Goal: Task Accomplishment & Management: Manage account settings

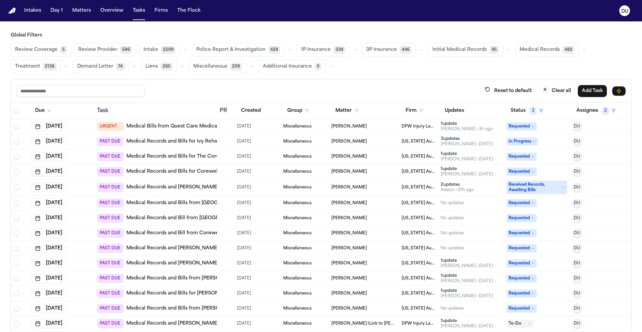
click at [186, 159] on link "Medical Records and Bills for The Core Institute - Southfield" at bounding box center [211, 156] width 171 height 7
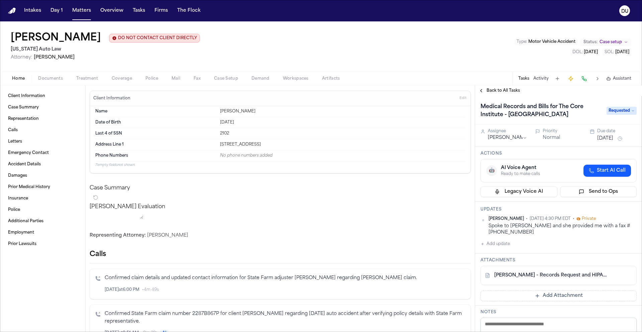
click at [539, 276] on link "S. Brown - Records Request and HIPAA Auth to The Core Institute - 8.21.25" at bounding box center [551, 275] width 115 height 7
click at [543, 276] on link "S. Brown - Records Request and HIPAA Auth to The Core Institute - 8.21.25" at bounding box center [551, 275] width 115 height 7
click at [32, 105] on link "Case Summary" at bounding box center [42, 107] width 75 height 11
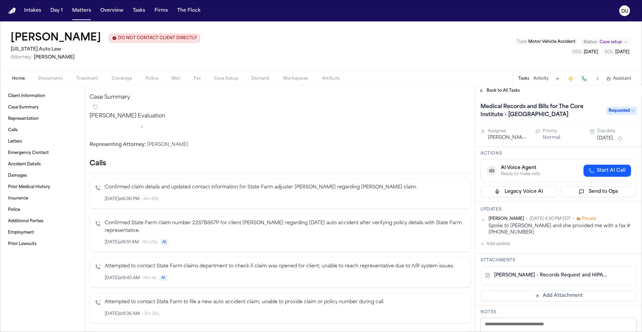
scroll to position [91, 0]
click at [499, 246] on button "Add update" at bounding box center [494, 244] width 29 height 8
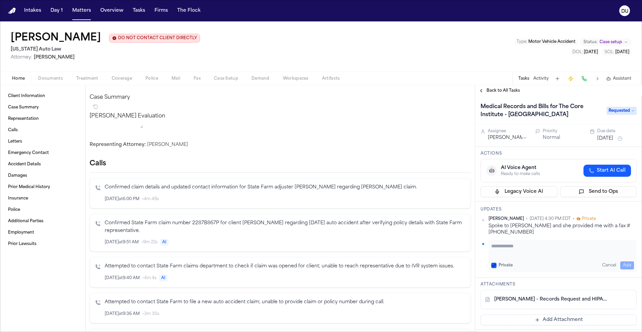
click at [530, 245] on textarea "Add your update" at bounding box center [562, 248] width 143 height 13
type textarea "**********"
click at [621, 265] on button "Add" at bounding box center [627, 265] width 14 height 8
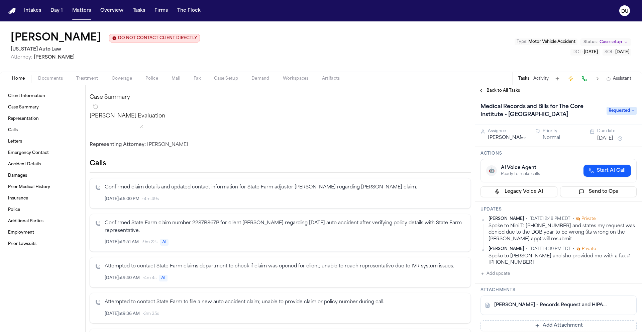
click at [551, 324] on button "Add Attachment" at bounding box center [558, 325] width 156 height 11
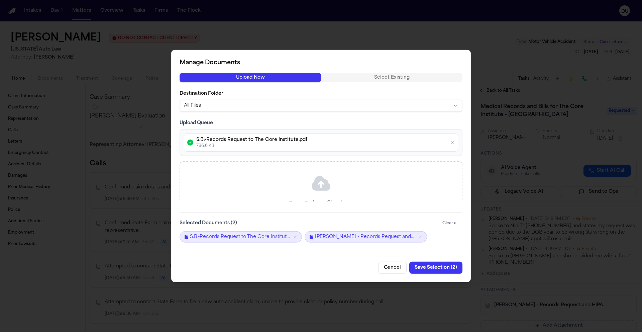
click at [444, 267] on button "Save Selection ( 2 )" at bounding box center [435, 267] width 53 height 12
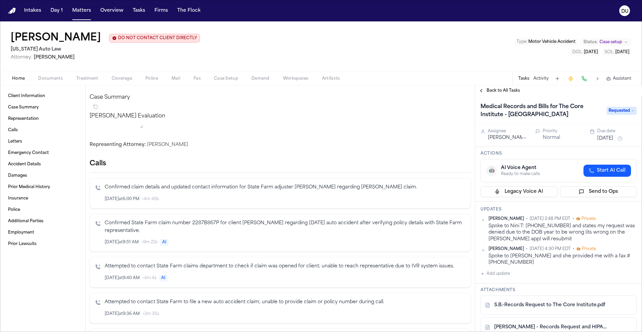
click at [613, 138] on button "[DATE]" at bounding box center [605, 138] width 16 height 7
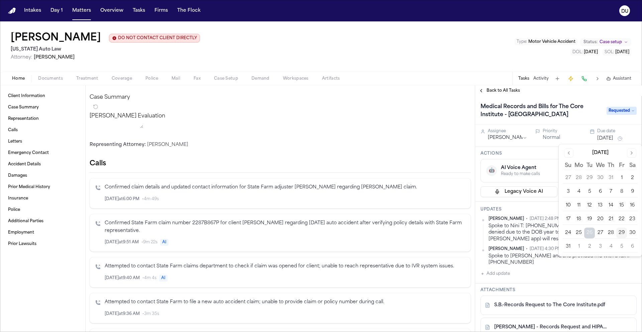
click at [589, 250] on button "2" at bounding box center [589, 246] width 11 height 11
click at [590, 246] on button "2" at bounding box center [589, 246] width 11 height 11
click at [590, 247] on button "2" at bounding box center [589, 246] width 11 height 11
click at [580, 114] on h1 "Medical Records and Bills for The Core Institute - [GEOGRAPHIC_DATA]" at bounding box center [540, 110] width 125 height 19
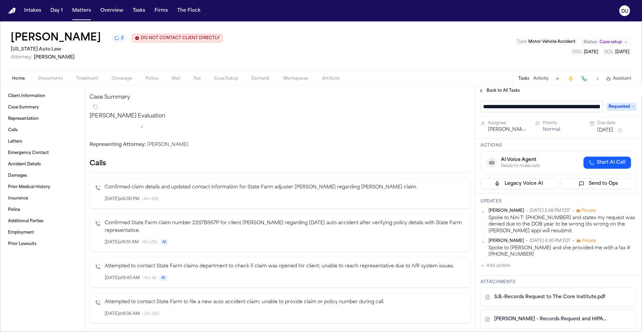
scroll to position [0, 44]
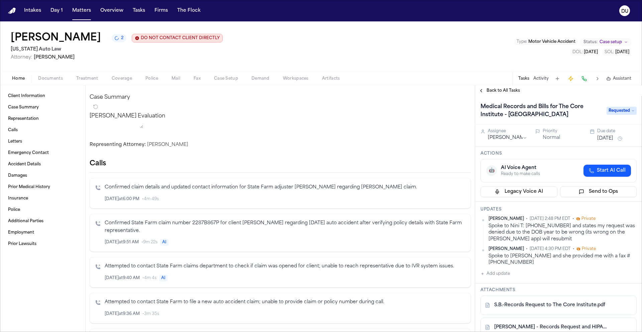
click at [493, 90] on span "Back to All Tasks" at bounding box center [502, 90] width 33 height 5
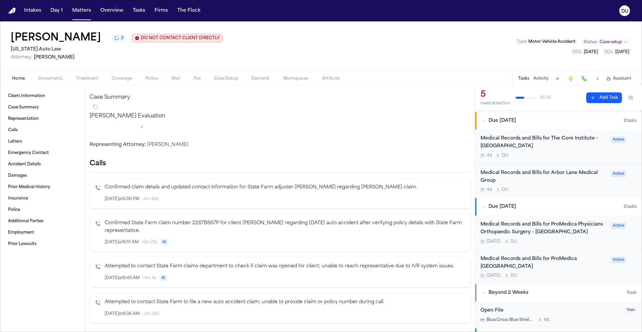
scroll to position [163, 0]
click at [564, 175] on div "Medical Records and Bills for Arbor Lane Medical Group" at bounding box center [543, 177] width 126 height 15
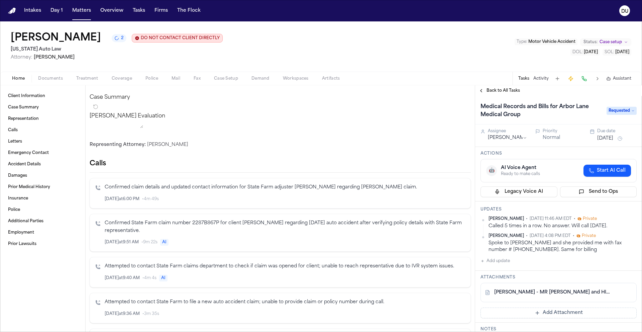
click at [500, 91] on span "Back to All Tasks" at bounding box center [502, 90] width 33 height 5
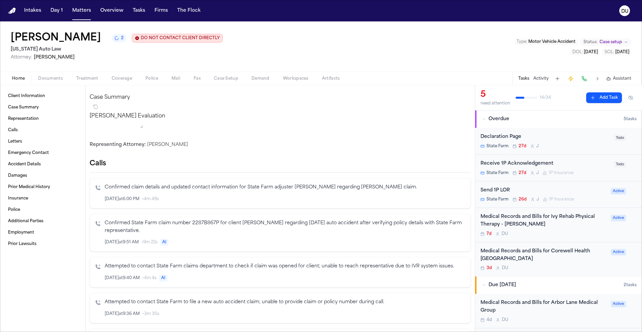
click at [523, 254] on div "Medical Records and Bills for Corewell Health Trenton Hospital" at bounding box center [543, 254] width 126 height 15
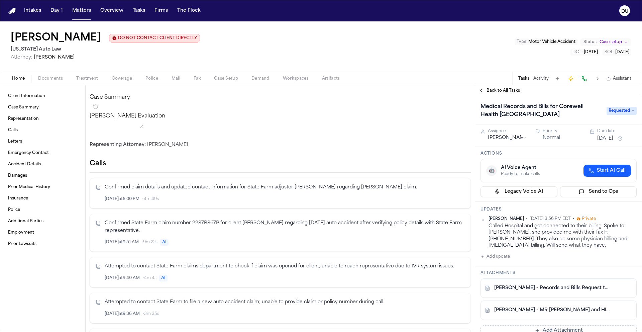
click at [500, 93] on span "Back to All Tasks" at bounding box center [502, 90] width 33 height 5
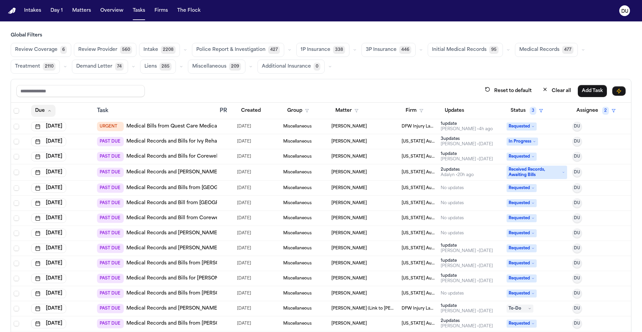
click at [51, 111] on button "Due" at bounding box center [43, 111] width 24 height 12
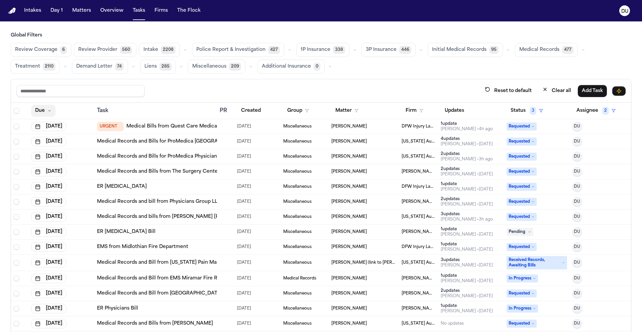
click at [48, 109] on icon "button" at bounding box center [49, 111] width 4 height 4
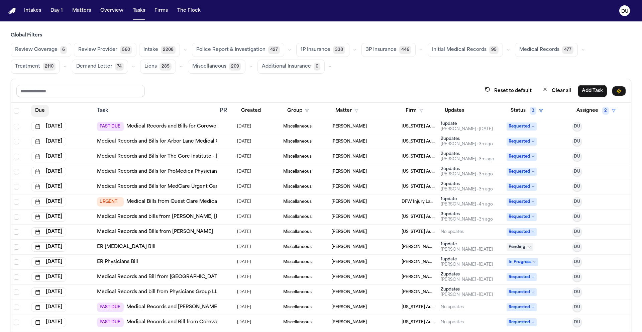
click at [41, 111] on button "Due" at bounding box center [40, 111] width 18 height 12
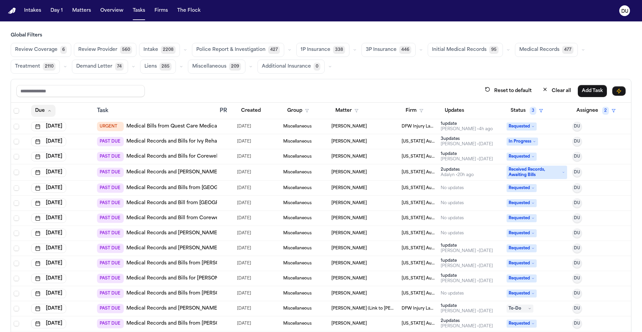
click at [41, 110] on button "Due" at bounding box center [43, 111] width 24 height 12
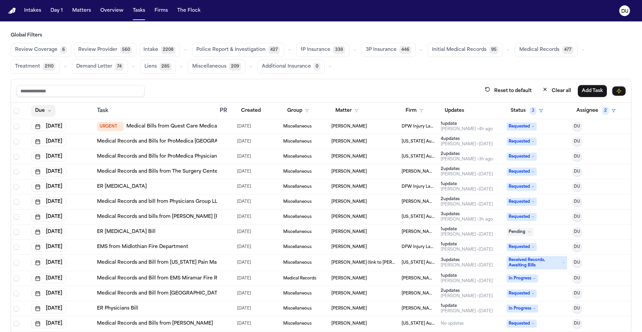
click at [45, 110] on button "Due" at bounding box center [43, 111] width 24 height 12
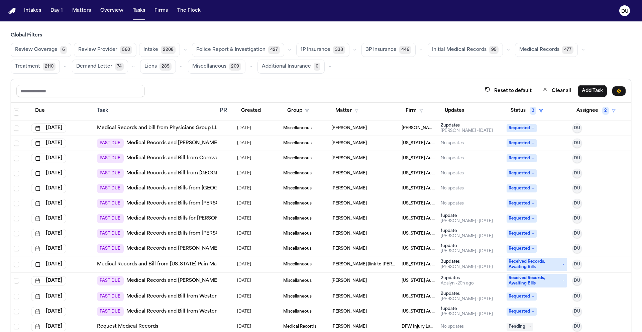
scroll to position [157, 0]
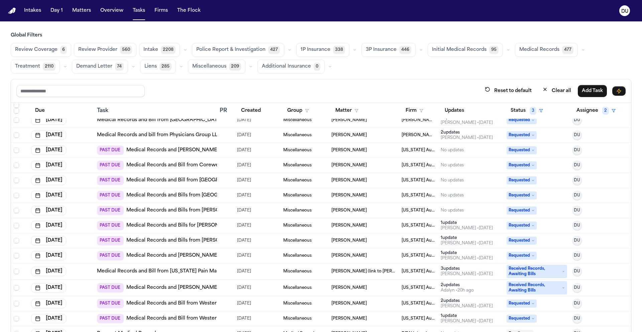
click at [179, 152] on link "Medical Records and [PERSON_NAME] from [PERSON_NAME]-GoHealth Urgent Care" at bounding box center [227, 150] width 203 height 7
click at [196, 166] on link "Medical Records and Bill from Corewell Health [PERSON_NAME] Imaging" at bounding box center [213, 165] width 174 height 7
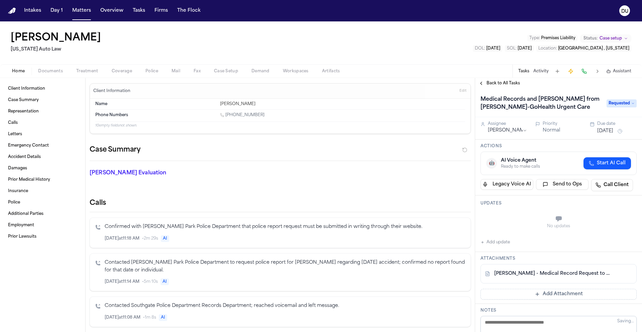
click at [567, 274] on link "[PERSON_NAME] - Medical Record Request to [PERSON_NAME]-GoHealth Urgent Care - …" at bounding box center [551, 273] width 115 height 7
click at [89, 72] on span "Treatment" at bounding box center [87, 71] width 22 height 5
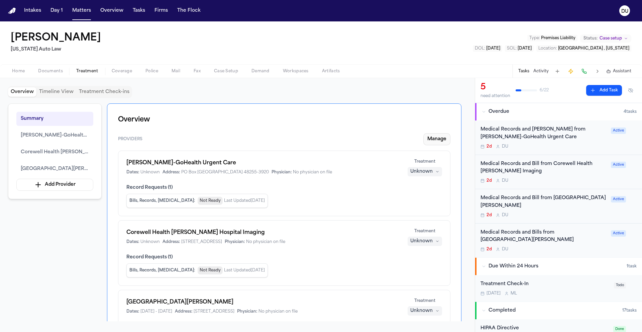
click at [438, 142] on button "Manage" at bounding box center [436, 139] width 27 height 12
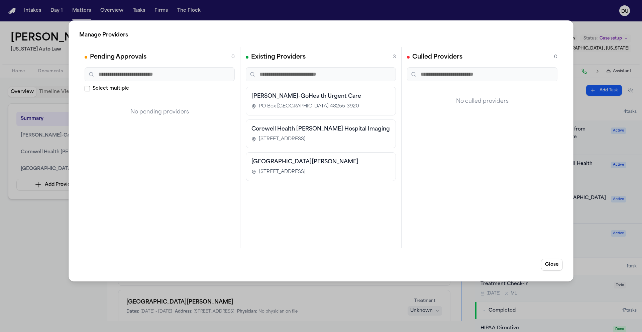
click at [300, 103] on span "PO Box [GEOGRAPHIC_DATA] 48255-3920" at bounding box center [309, 106] width 100 height 7
click at [343, 101] on div "Henry Ford-GoHealth Urgent Care PO Box 553920, Detroit, MI 48255-3920" at bounding box center [320, 100] width 139 height 17
click at [332, 97] on h3 "[PERSON_NAME]-GoHealth Urgent Care" at bounding box center [320, 96] width 139 height 8
click at [367, 99] on h3 "[PERSON_NAME]-GoHealth Urgent Care" at bounding box center [320, 96] width 139 height 8
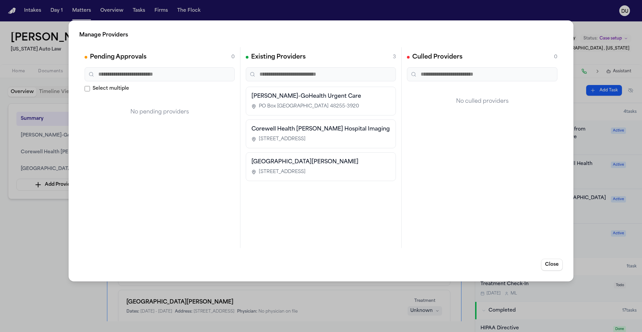
click at [315, 98] on h3 "[PERSON_NAME]-GoHealth Urgent Care" at bounding box center [320, 96] width 139 height 8
click at [250, 106] on div "Henry Ford-GoHealth Urgent Care PO Box 553920, Detroit, MI 48255-3920" at bounding box center [321, 101] width 150 height 29
click at [283, 144] on div "Corewell Health Wayne Hospital Imaging 33155 Annapolis Street, Wayne, MI 48184" at bounding box center [321, 133] width 150 height 29
click at [293, 171] on span "10000 Telegraph Road Suite 100, Taylor, MI 48180" at bounding box center [282, 171] width 47 height 7
click at [308, 132] on h3 "Corewell Health [PERSON_NAME] Hospital Imaging" at bounding box center [320, 129] width 139 height 8
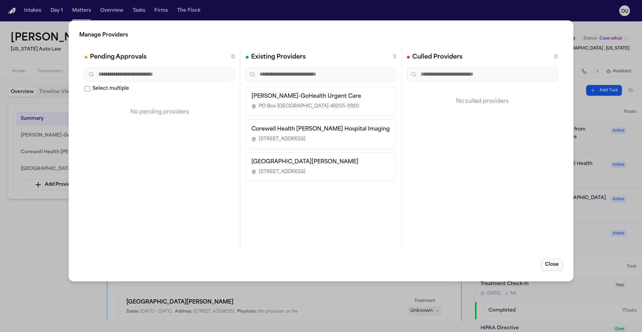
click at [558, 264] on button "Close" at bounding box center [552, 264] width 22 height 12
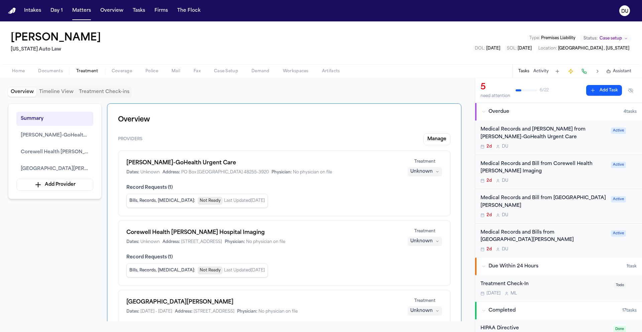
click at [307, 188] on span "Record Requests ( 1 )" at bounding box center [284, 187] width 316 height 7
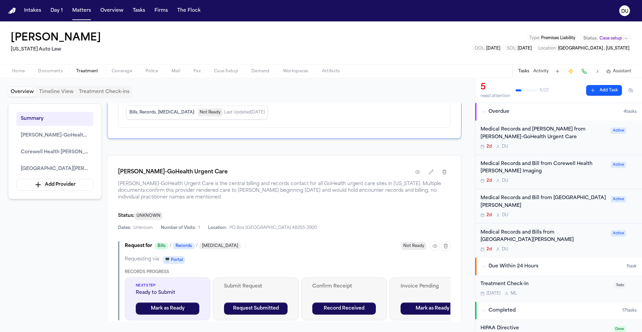
scroll to position [222, 0]
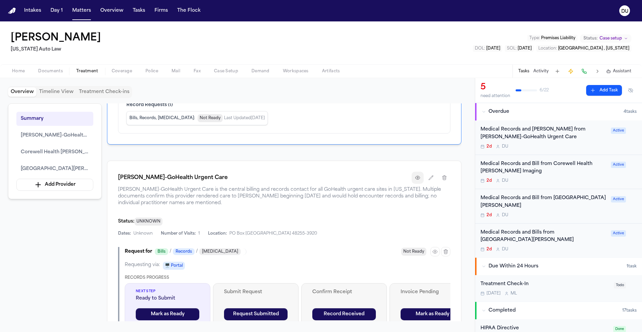
click at [418, 176] on icon "button" at bounding box center [417, 177] width 5 height 5
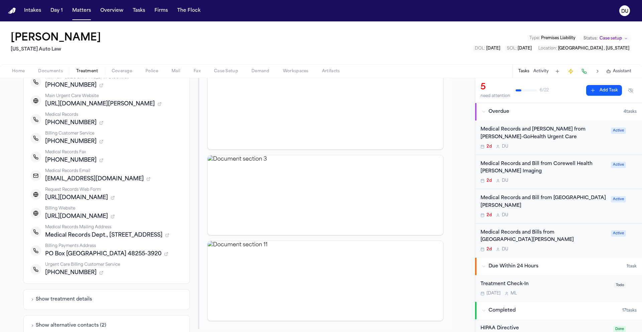
click at [557, 130] on div "Medical Records and [PERSON_NAME] from [PERSON_NAME]-GoHealth Urgent Care" at bounding box center [543, 133] width 126 height 15
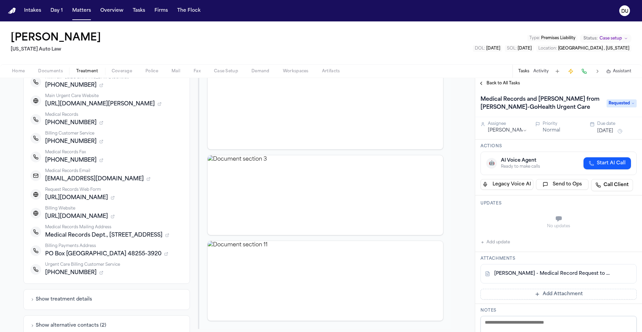
click at [541, 274] on link "F. Fleming - Medical Record Request to Henry Ford-GoHealth Urgent Care - 8.25.25" at bounding box center [551, 273] width 115 height 7
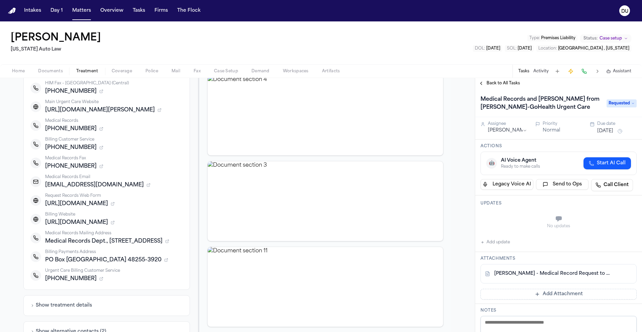
scroll to position [155, 0]
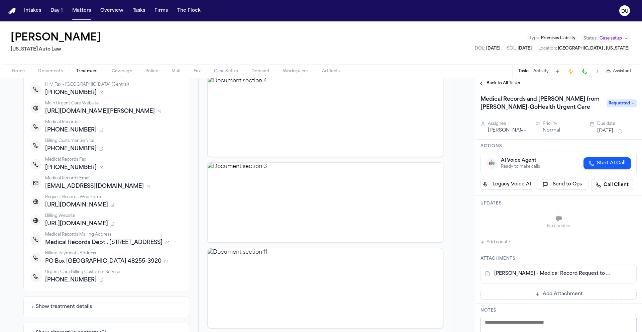
click at [574, 274] on link "F. Fleming - Medical Record Request to Henry Ford-GoHealth Urgent Care - 8.25.25" at bounding box center [551, 273] width 115 height 7
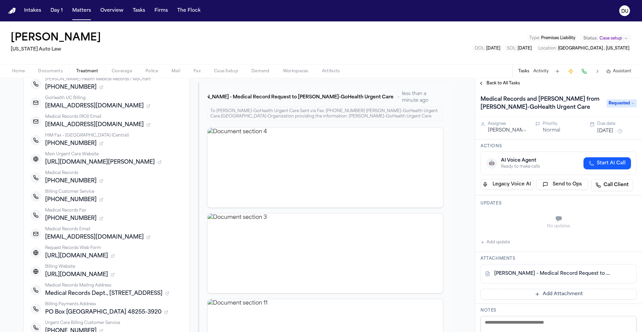
scroll to position [104, 0]
click at [493, 243] on button "Add update" at bounding box center [494, 242] width 29 height 8
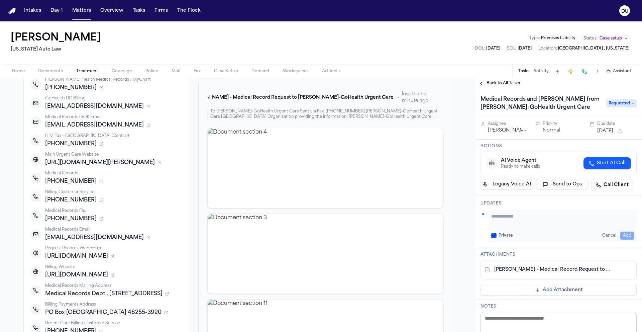
click at [530, 219] on textarea "Add your update" at bounding box center [562, 219] width 143 height 13
type textarea "**********"
click at [622, 231] on button "Add" at bounding box center [627, 235] width 14 height 8
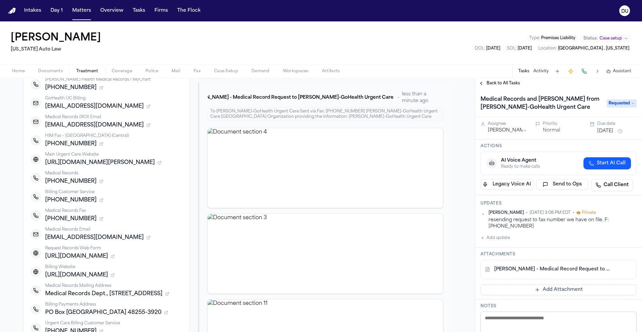
click at [603, 133] on button "[DATE]" at bounding box center [605, 131] width 16 height 7
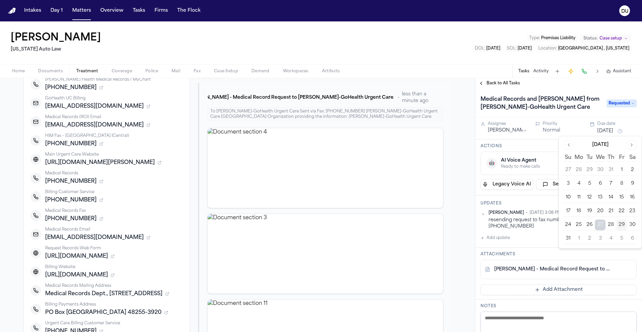
click at [592, 240] on button "2" at bounding box center [589, 238] width 11 height 11
click at [591, 237] on button "2" at bounding box center [589, 238] width 11 height 11
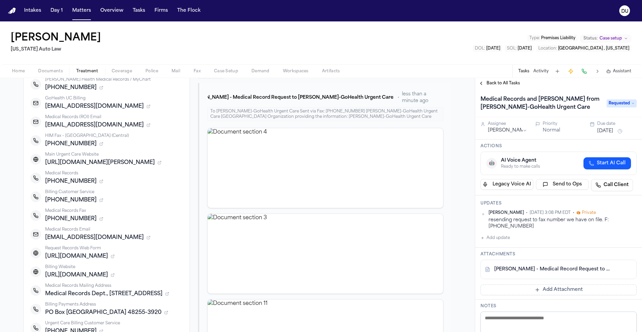
click at [521, 234] on div "Daniela Uribe • Aug 29, 2025 3:08 PM EDT • Private resending request to fax num…" at bounding box center [558, 226] width 156 height 32
click at [527, 289] on button "Add Attachment" at bounding box center [558, 289] width 156 height 11
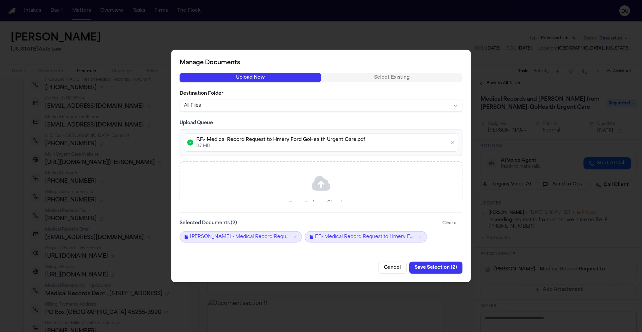
click at [440, 268] on button "Save Selection ( 2 )" at bounding box center [435, 267] width 53 height 12
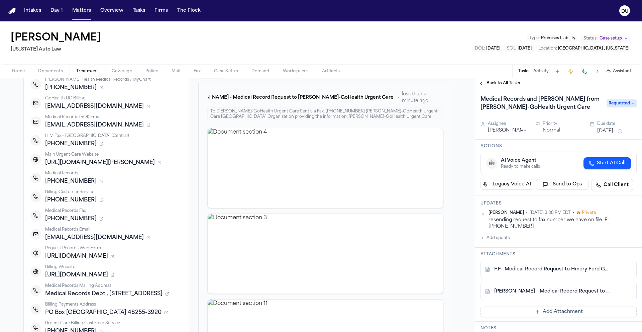
click at [504, 238] on button "Add update" at bounding box center [494, 238] width 29 height 8
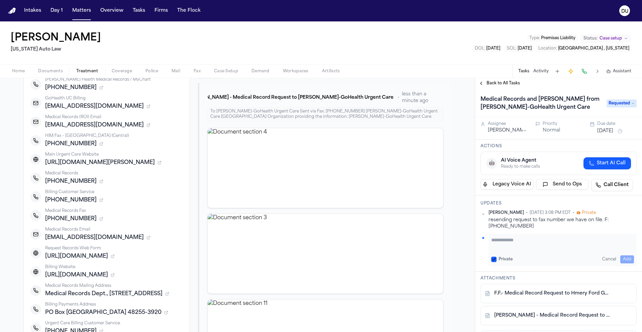
click at [504, 238] on textarea "Add your update" at bounding box center [562, 242] width 143 height 13
type textarea "**********"
click at [624, 258] on button "Add" at bounding box center [627, 259] width 14 height 8
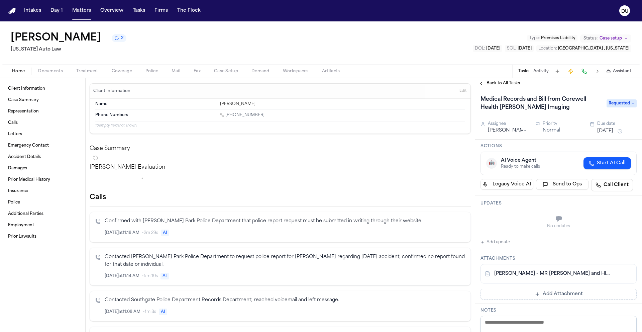
click at [567, 275] on link "[PERSON_NAME] - MR [PERSON_NAME] and HIPAA Auth to Corewell Health [PERSON_NAME…" at bounding box center [551, 273] width 115 height 7
click at [492, 84] on span "Back to All Tasks" at bounding box center [502, 83] width 33 height 5
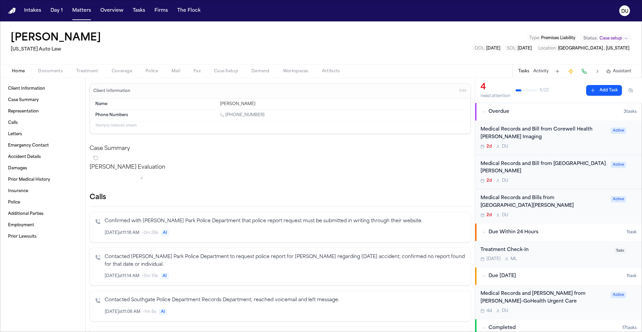
click at [541, 163] on div "Medical Records and Bill from [GEOGRAPHIC_DATA][PERSON_NAME]" at bounding box center [543, 167] width 126 height 15
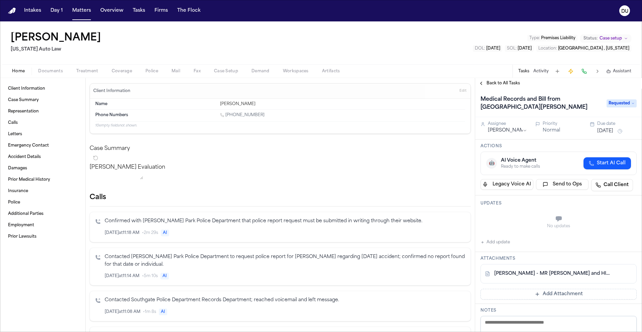
click at [548, 274] on link "[PERSON_NAME] - MR [PERSON_NAME] and HIPAA Auth to Corewell Health [GEOGRAPHIC_…" at bounding box center [551, 273] width 115 height 7
click at [501, 84] on span "Back to All Tasks" at bounding box center [502, 83] width 33 height 5
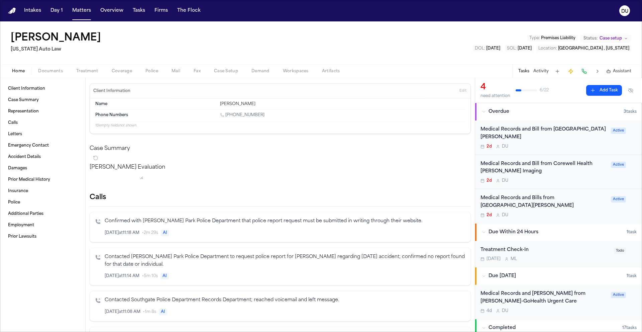
click at [512, 202] on div "Medical Records and Bills from [GEOGRAPHIC_DATA][PERSON_NAME]" at bounding box center [543, 201] width 126 height 15
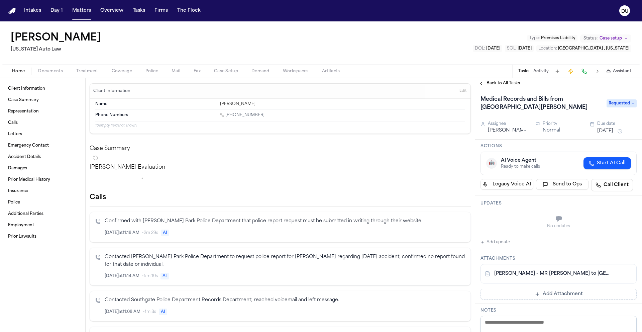
click at [539, 276] on link "F. Fleming - MR Request to Corewell Health Taylor Hospital - 8.25.25" at bounding box center [551, 273] width 115 height 7
click at [513, 84] on span "Back to All Tasks" at bounding box center [502, 83] width 33 height 5
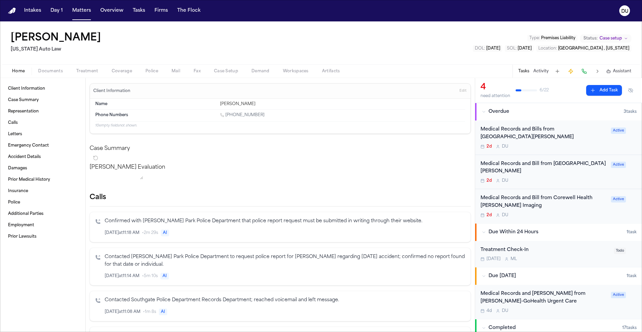
click at [512, 132] on div "Medical Records and Bills from [GEOGRAPHIC_DATA][PERSON_NAME]" at bounding box center [543, 133] width 126 height 15
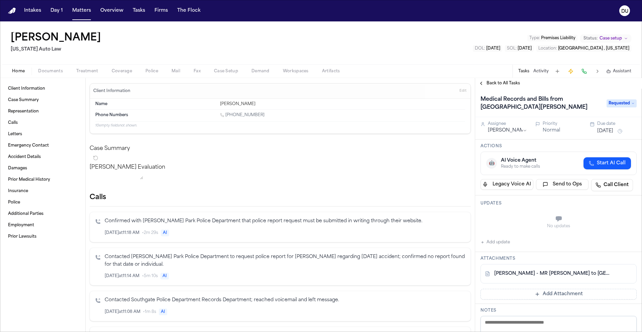
click at [515, 270] on link "F. Fleming - MR Request to Corewell Health Taylor Hospital - 8.25.25" at bounding box center [551, 273] width 115 height 7
click at [496, 82] on span "Back to All Tasks" at bounding box center [502, 83] width 33 height 5
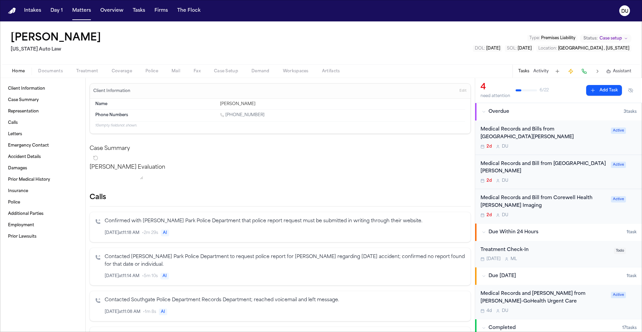
click at [534, 171] on div "Medical Records and Bill from Corewell Health Taylor Hospital Orthopedic Center" at bounding box center [543, 167] width 126 height 15
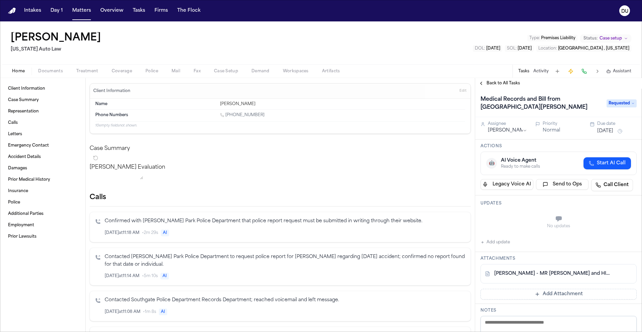
click at [541, 273] on link "F. Fleming - MR Request and HIPAA Auth to Corewell Health Orthopedic Center - 8…" at bounding box center [551, 273] width 115 height 7
click at [500, 82] on span "Back to All Tasks" at bounding box center [502, 83] width 33 height 5
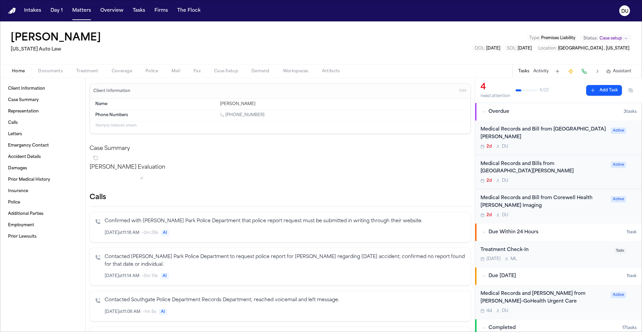
click at [531, 199] on div "Medical Records and Bill from Corewell Health Wayne Imaging" at bounding box center [543, 201] width 126 height 15
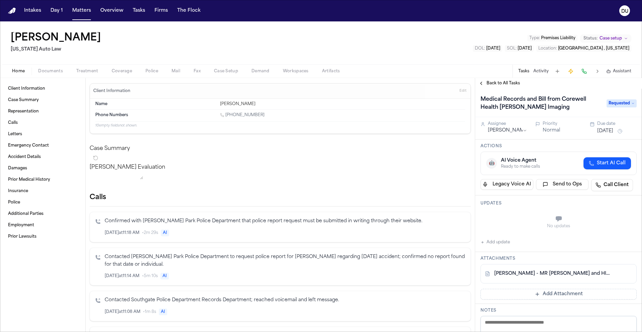
click at [529, 275] on link "F. Fleming - MR Request and HIPAA Auth to Corewell Health Wayne Imaging - 8.25.…" at bounding box center [551, 273] width 115 height 7
click at [498, 83] on span "Back to All Tasks" at bounding box center [502, 83] width 33 height 5
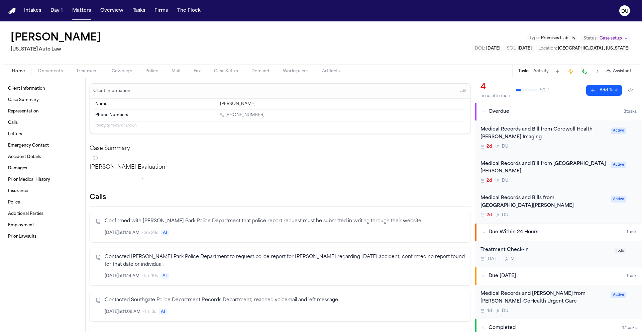
click at [530, 198] on div "Medical Records and Bills from [GEOGRAPHIC_DATA][PERSON_NAME]" at bounding box center [543, 201] width 126 height 15
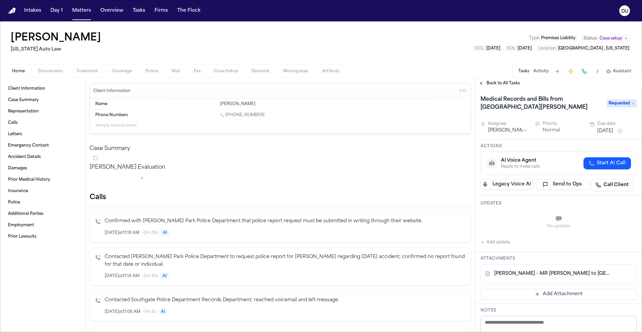
click at [539, 274] on link "F. Fleming - MR Request to Corewell Health Taylor Hospital - 8.25.25" at bounding box center [551, 273] width 115 height 7
click at [52, 72] on span "Documents" at bounding box center [50, 71] width 25 height 5
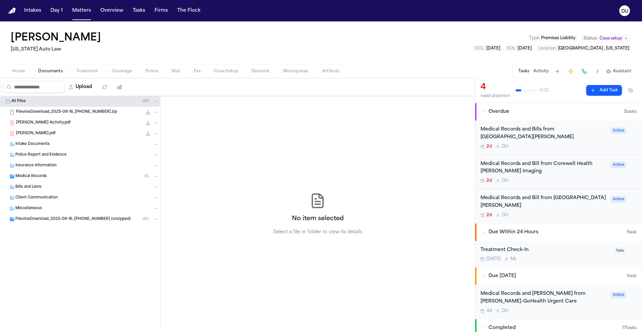
click at [43, 143] on span "Intake Documents" at bounding box center [32, 144] width 34 height 6
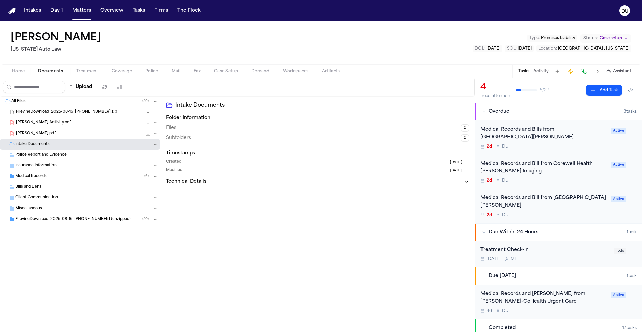
click at [41, 146] on span "Intake Documents" at bounding box center [32, 144] width 34 height 6
click at [41, 156] on span "Police Report and Evidence" at bounding box center [40, 155] width 51 height 6
click at [39, 164] on span "Insurance Information" at bounding box center [35, 166] width 41 height 6
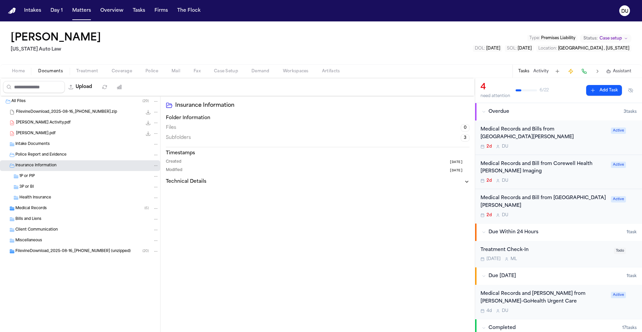
click at [34, 208] on span "Medical Records" at bounding box center [30, 209] width 31 height 6
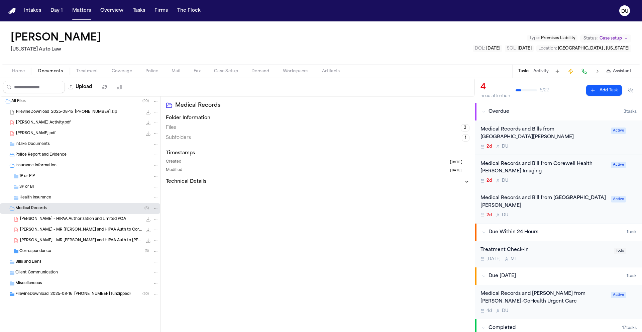
click at [37, 270] on span "Client Communication" at bounding box center [36, 273] width 42 height 6
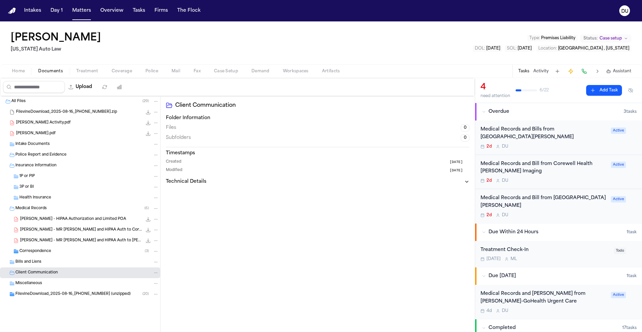
click at [37, 261] on span "Bills and Liens" at bounding box center [28, 262] width 26 height 6
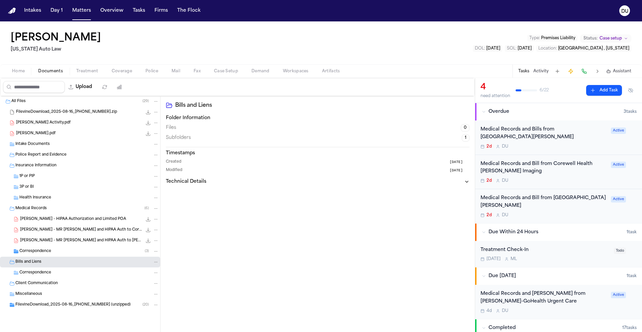
click at [31, 292] on span "Miscellaneous" at bounding box center [28, 294] width 27 height 6
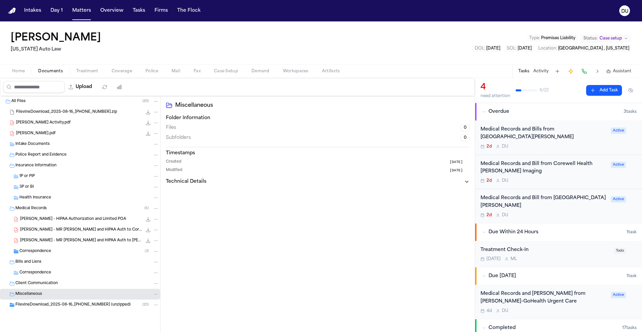
click at [31, 306] on span "FilevineDownload_2025-08-16_20-50-34-831 (unzipped)" at bounding box center [72, 305] width 115 height 6
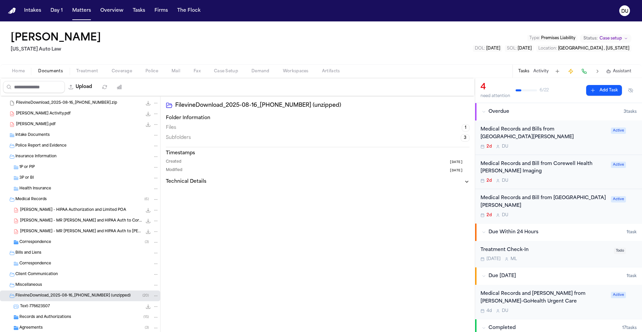
scroll to position [36, 0]
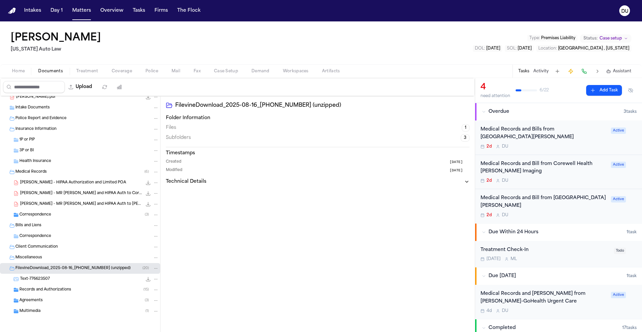
click at [58, 289] on span "Records and Authorizations" at bounding box center [45, 290] width 52 height 6
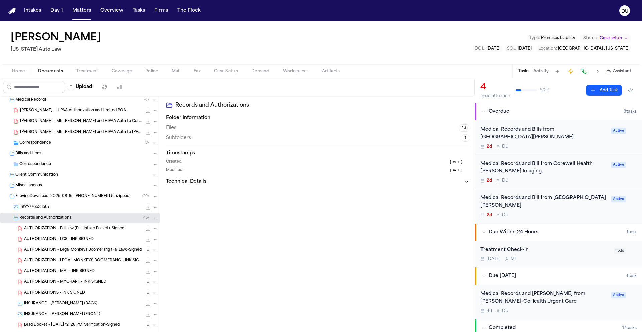
scroll to position [150, 0]
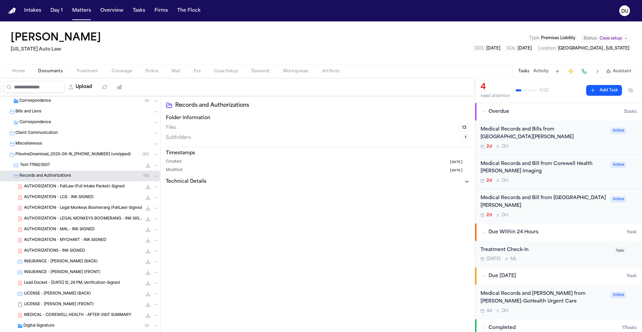
click at [82, 316] on span "MEDICAL - COREWELL HEALTH - AFTER VISIT SUMMARY" at bounding box center [77, 315] width 107 height 6
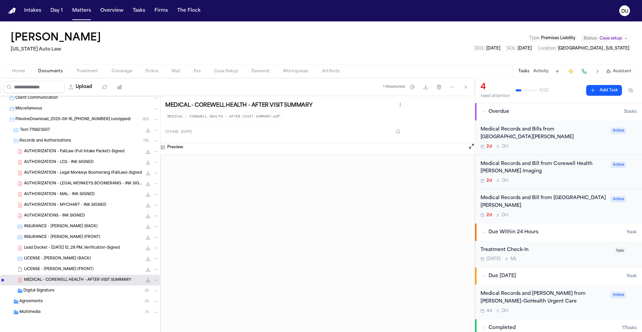
scroll to position [186, 0]
click at [68, 270] on span "LICENSE - FLEMING (FRONT)" at bounding box center [59, 268] width 70 height 6
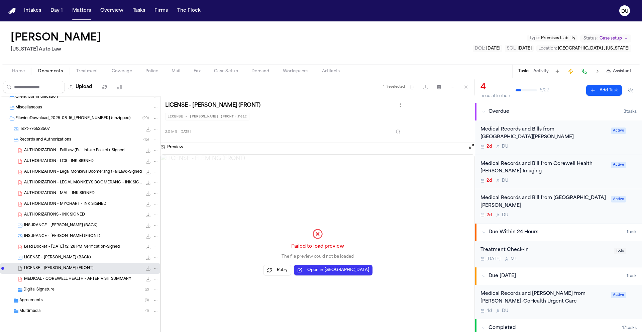
click at [70, 260] on span "LICENSE - FLEMING (BACK)" at bounding box center [57, 258] width 67 height 6
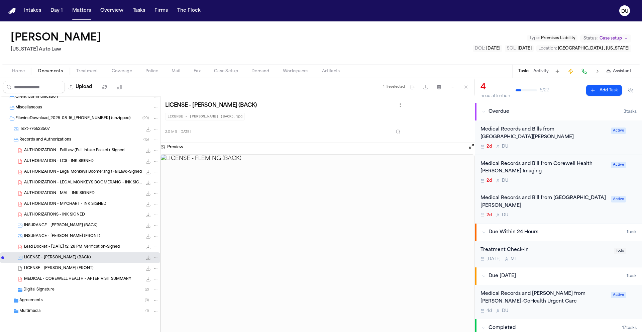
click at [72, 270] on span "LICENSE - FLEMING (FRONT)" at bounding box center [59, 268] width 70 height 6
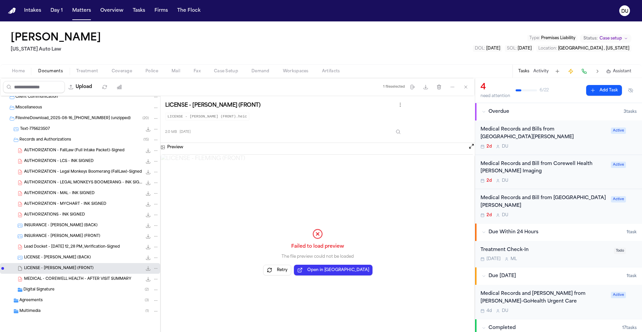
click at [74, 258] on span "LICENSE - FLEMING (BACK)" at bounding box center [57, 258] width 67 height 6
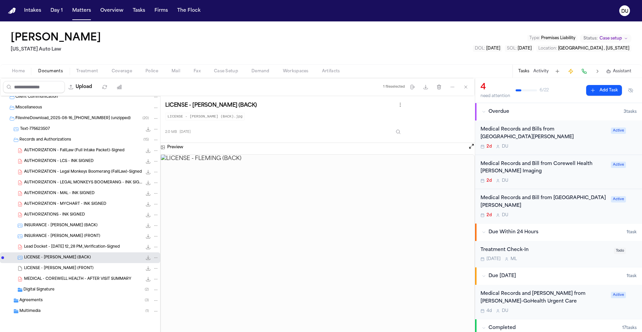
click at [75, 267] on span "LICENSE - FLEMING (FRONT)" at bounding box center [59, 268] width 70 height 6
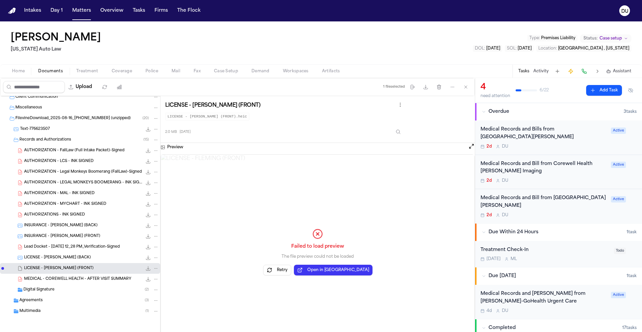
click at [291, 269] on button "Retry" at bounding box center [277, 269] width 28 height 11
click at [19, 76] on div "Home Documents Treatment Coverage Police Mail Fax Case Setup Demand Workspaces …" at bounding box center [321, 70] width 642 height 13
click at [80, 202] on span "AUTHORIZATION - MYCHART - INK SIGNED" at bounding box center [65, 204] width 82 height 6
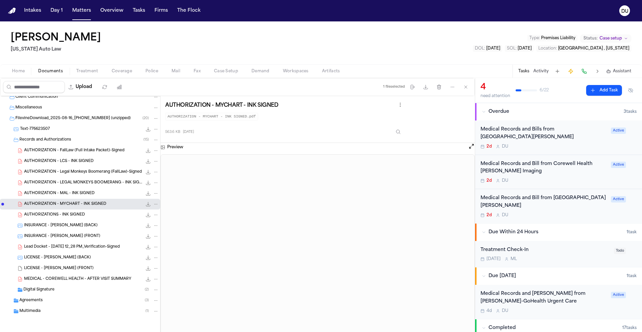
click at [68, 212] on span "AUTHORIZATIONS - INK SIGNED" at bounding box center [54, 215] width 61 height 6
click at [68, 249] on span "Lead Docket - Aug 11 12_28 PM_Verification-Signed" at bounding box center [72, 247] width 96 height 6
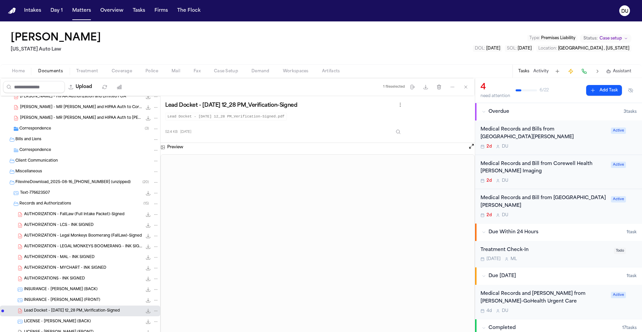
scroll to position [121, 0]
click at [40, 173] on span "Miscellaneous" at bounding box center [28, 173] width 27 height 6
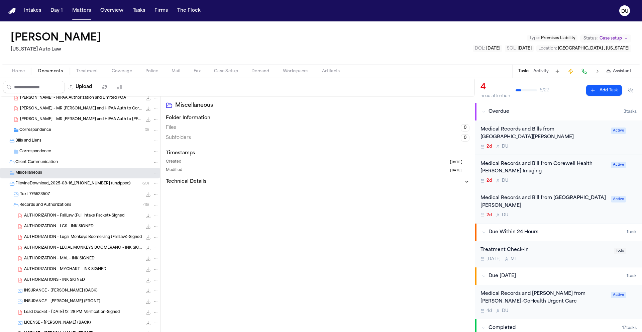
click at [37, 165] on div "Client Communication" at bounding box center [80, 162] width 160 height 11
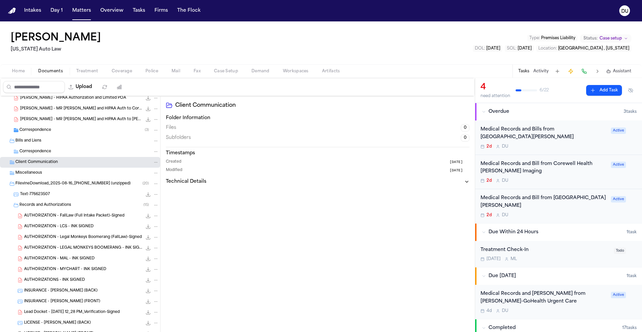
click at [38, 153] on span "Correspondence" at bounding box center [35, 152] width 32 height 6
click at [40, 133] on div "Correspondence ( 3 )" at bounding box center [80, 130] width 160 height 11
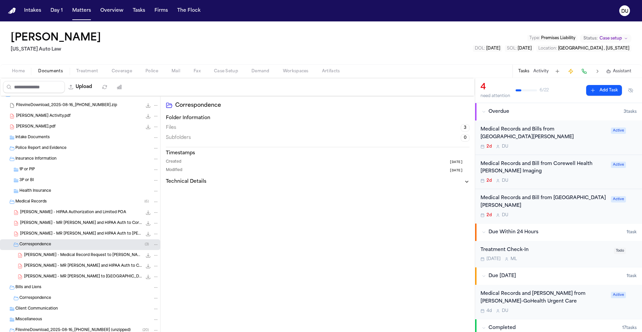
scroll to position [0, 0]
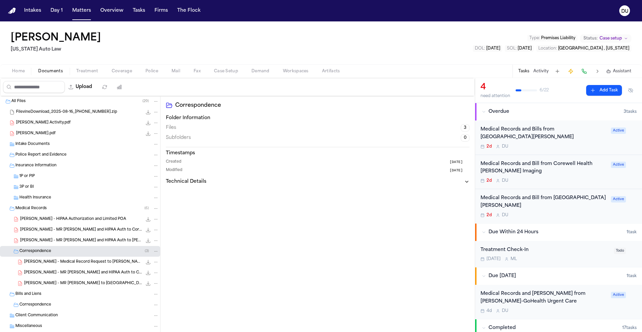
click at [40, 147] on div "Intake Documents" at bounding box center [86, 144] width 143 height 6
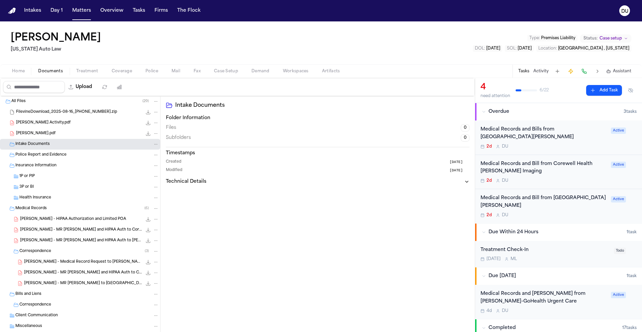
click at [46, 134] on span "Fleming, Francois Intake.pdf" at bounding box center [35, 134] width 39 height 6
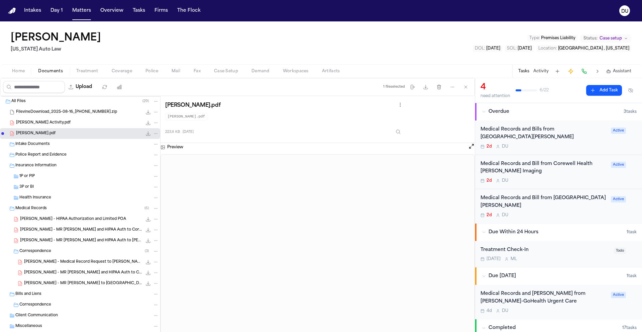
click at [50, 120] on span "Fleming, Francois Activity.pdf" at bounding box center [43, 123] width 54 height 6
click at [69, 112] on span "FilevineDownload_2025-08-16_20-50-34-831.zip" at bounding box center [66, 112] width 101 height 6
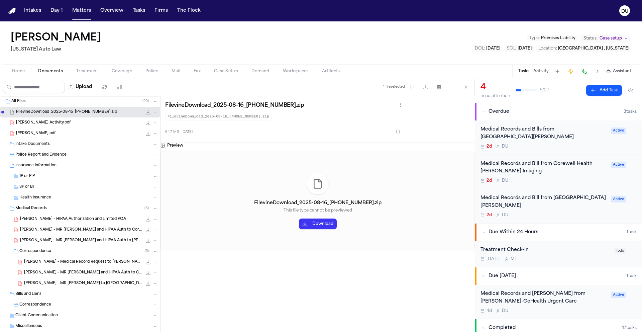
click at [25, 70] on button "Home" at bounding box center [18, 71] width 26 height 8
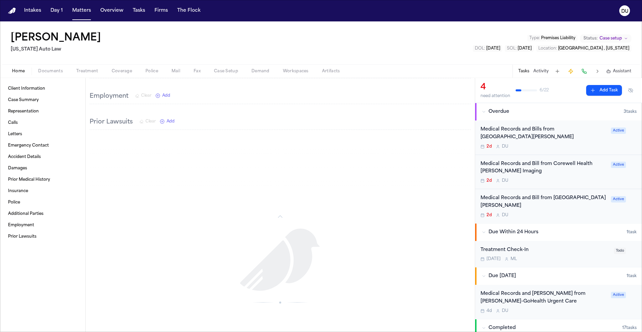
scroll to position [536, 0]
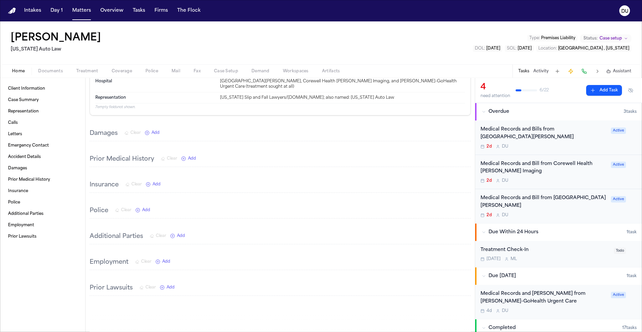
click at [512, 166] on div "Medical Records and Bill from Corewell Health Wayne Imaging" at bounding box center [543, 167] width 126 height 15
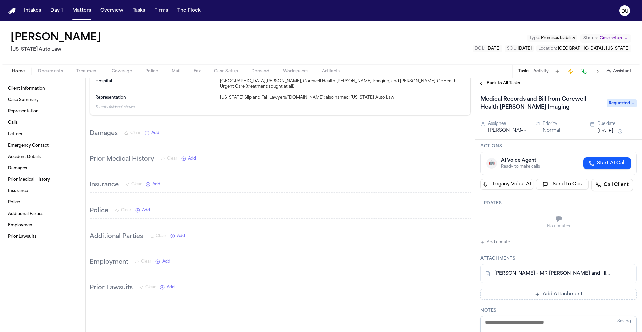
click at [524, 272] on link "F. Fleming - MR Request and HIPAA Auth to Corewell Health Wayne Imaging - 8.25.…" at bounding box center [551, 273] width 115 height 7
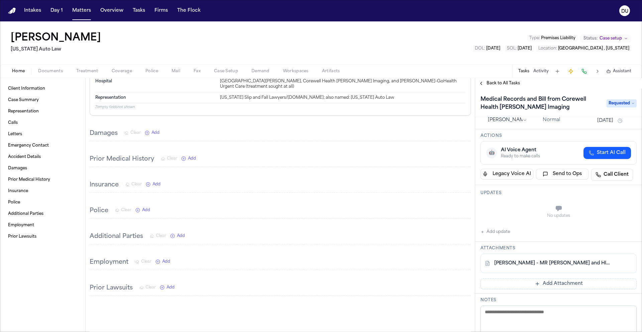
scroll to position [11, 0]
click at [496, 232] on button "Add update" at bounding box center [494, 231] width 29 height 8
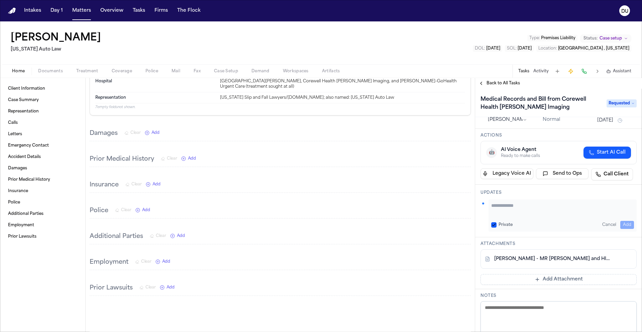
click at [508, 205] on textarea "Add your update" at bounding box center [562, 208] width 143 height 13
type textarea "**********"
click at [622, 226] on button "Add" at bounding box center [627, 225] width 14 height 8
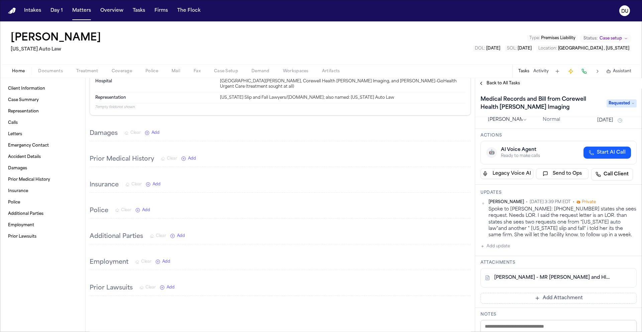
scroll to position [0, 0]
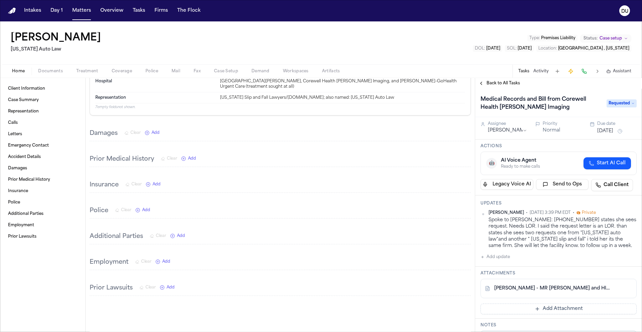
click at [613, 132] on button "Aug 27, 2025" at bounding box center [605, 131] width 16 height 7
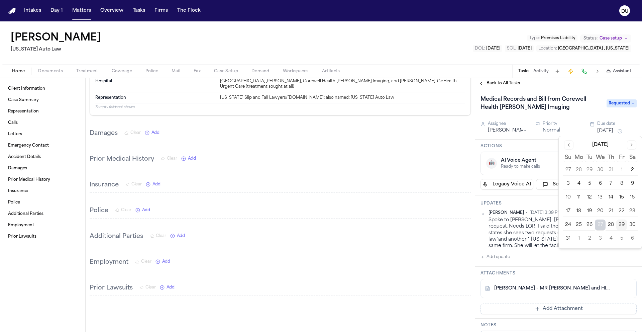
click at [601, 238] on button "3" at bounding box center [600, 238] width 11 height 11
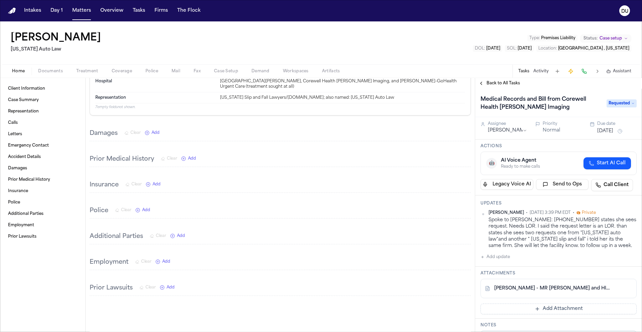
click at [552, 81] on div "Back to All Tasks" at bounding box center [558, 83] width 167 height 5
click at [506, 83] on span "Back to All Tasks" at bounding box center [502, 83] width 33 height 5
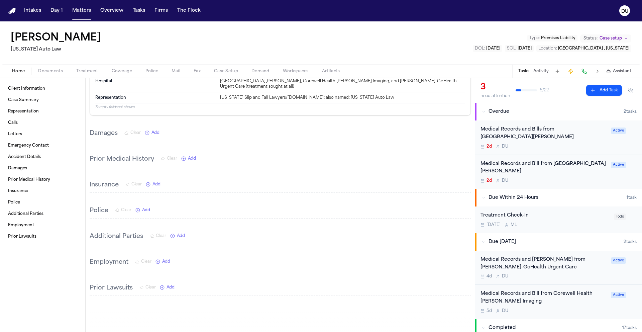
click at [527, 133] on div "Medical Records and Bills from Corewell Health Taylor Hospital" at bounding box center [543, 133] width 126 height 15
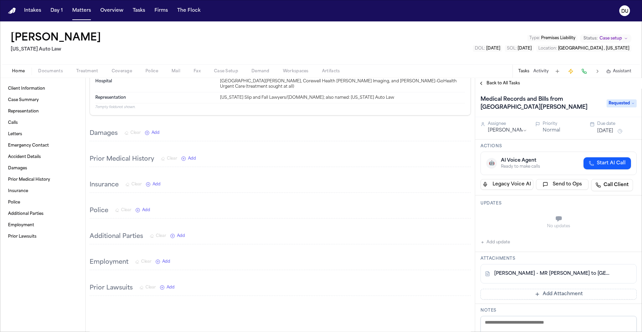
click at [504, 85] on span "Back to All Tasks" at bounding box center [502, 83] width 33 height 5
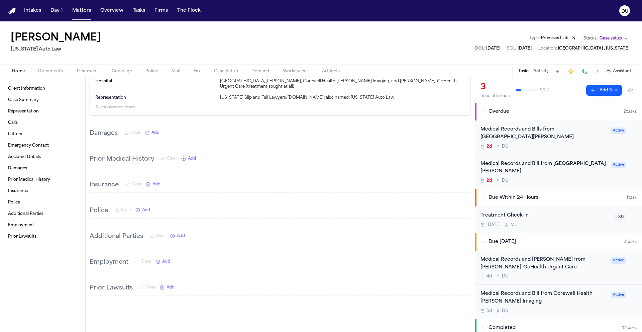
click at [509, 131] on div "Medical Records and Bills from Corewell Health Taylor Hospital" at bounding box center [543, 133] width 126 height 15
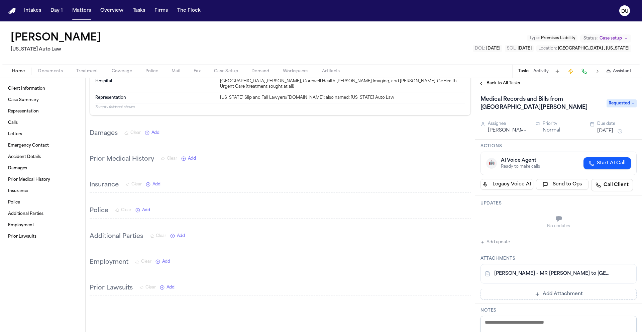
click at [510, 85] on span "Back to All Tasks" at bounding box center [502, 83] width 33 height 5
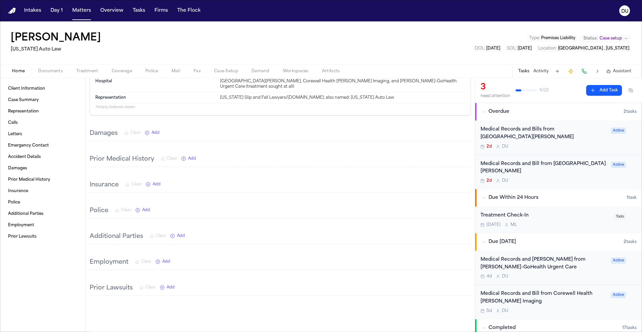
click at [535, 169] on div "Medical Records and Bill from Corewell Health Taylor Hospital Orthopedic Center" at bounding box center [543, 167] width 126 height 15
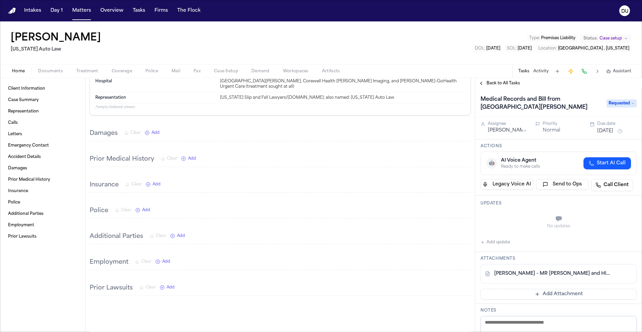
click at [508, 86] on span "Back to All Tasks" at bounding box center [502, 83] width 33 height 5
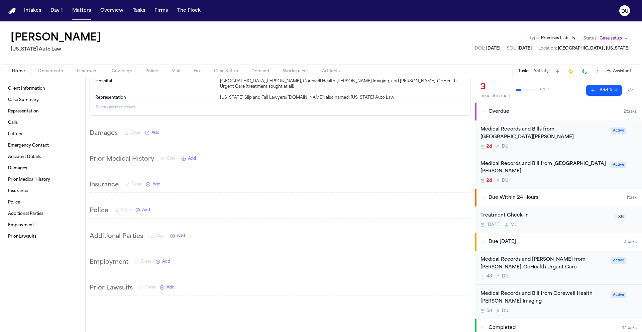
click at [510, 301] on div "Medical Records and Bill from Corewell Health Wayne Imaging" at bounding box center [543, 297] width 126 height 15
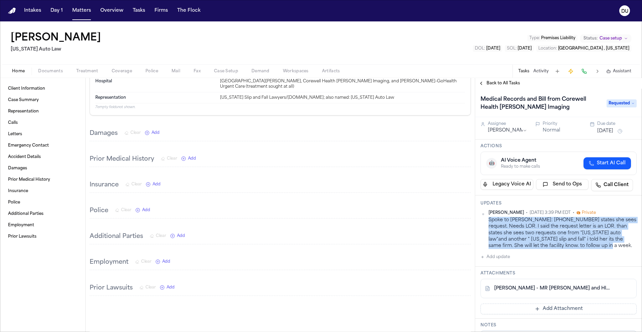
drag, startPoint x: 584, startPoint y: 247, endPoint x: 510, endPoint y: 232, distance: 76.0
click at [488, 220] on div "Daniela Uribe • Aug 29, 2025 3:39 PM EDT • Private Spoke to Stephanie T: 610-94…" at bounding box center [558, 229] width 156 height 39
copy div "Spoke to Stephanie T: 610-944-7500 states she sees request. Needs LOR. I said t…"
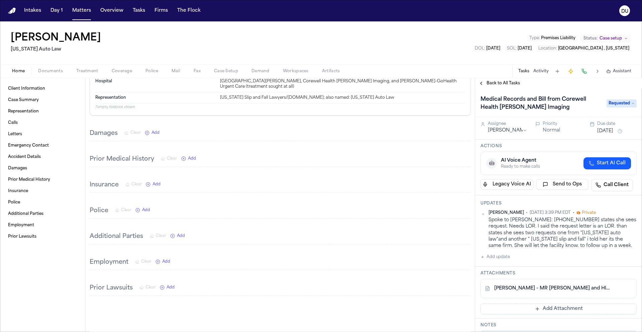
click at [502, 87] on div "Back to All Tasks" at bounding box center [558, 83] width 167 height 11
click at [503, 83] on span "Back to All Tasks" at bounding box center [502, 83] width 33 height 5
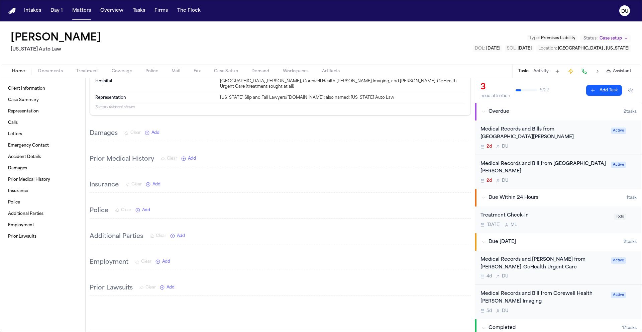
click at [496, 134] on div "Medical Records and Bills from Corewell Health Taylor Hospital" at bounding box center [543, 133] width 126 height 15
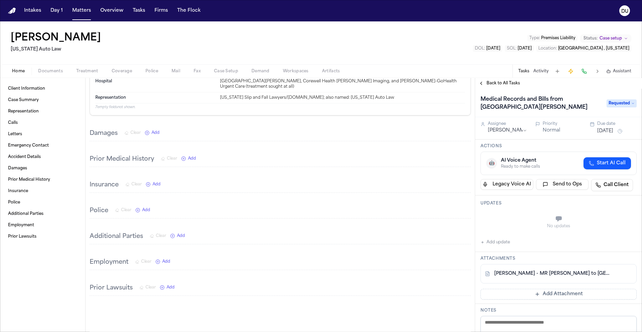
click at [494, 242] on button "Add update" at bounding box center [494, 242] width 29 height 8
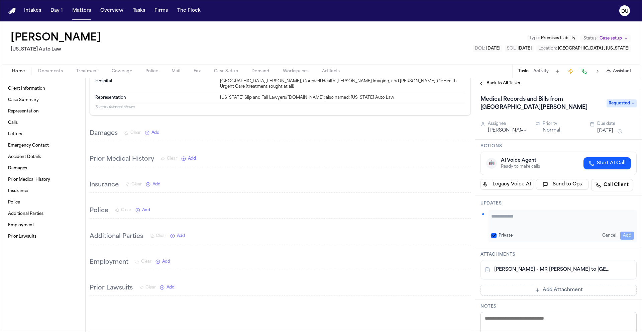
click at [524, 216] on textarea "Add your update" at bounding box center [562, 219] width 143 height 13
paste textarea "**********"
type textarea "**********"
click at [623, 235] on button "Add" at bounding box center [627, 235] width 14 height 8
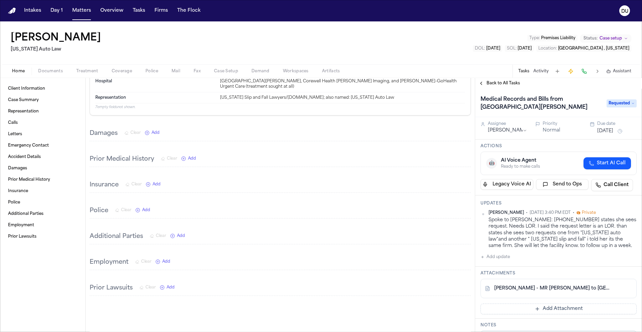
click at [499, 83] on span "Back to All Tasks" at bounding box center [502, 83] width 33 height 5
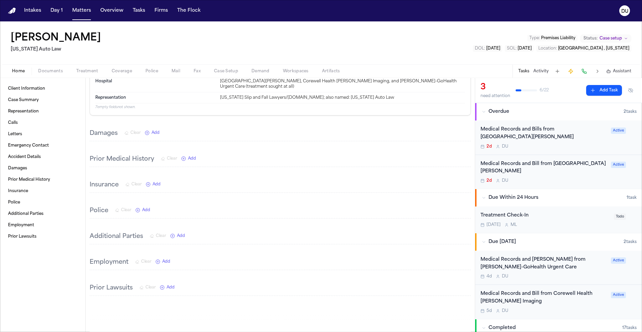
click at [535, 167] on div "Medical Records and Bill from Corewell Health Taylor Hospital Orthopedic Center" at bounding box center [543, 167] width 126 height 15
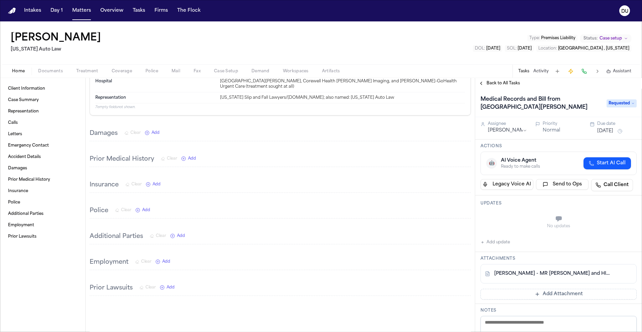
click at [491, 243] on button "Add update" at bounding box center [494, 242] width 29 height 8
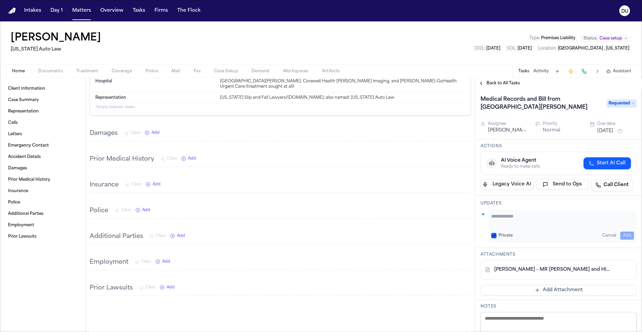
click at [514, 214] on textarea "Add your update" at bounding box center [562, 219] width 143 height 13
type textarea "**********"
click at [624, 237] on button "Add" at bounding box center [627, 235] width 14 height 8
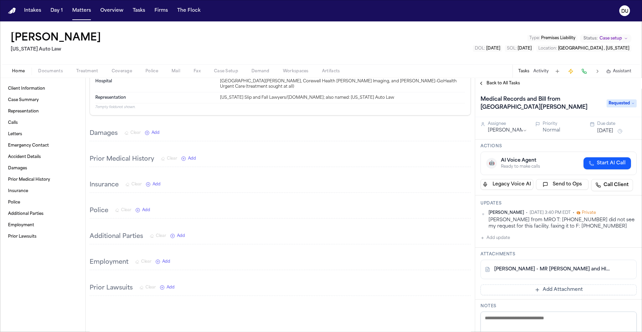
click at [528, 289] on button "Add Attachment" at bounding box center [558, 289] width 156 height 11
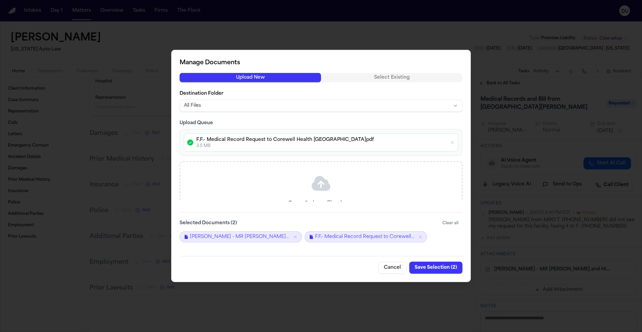
click at [451, 141] on icon "button" at bounding box center [452, 142] width 5 height 5
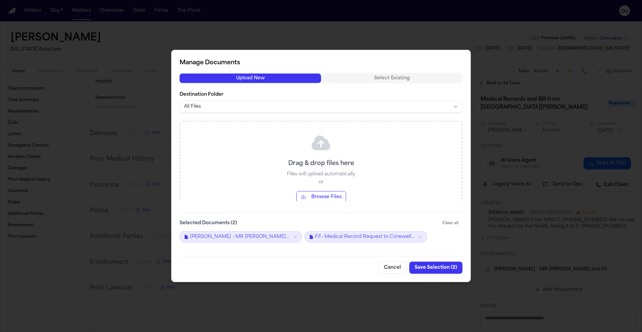
click at [399, 265] on button "Cancel" at bounding box center [392, 267] width 28 height 12
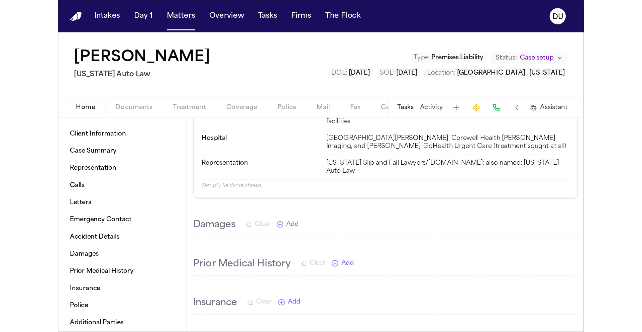
scroll to position [507, 0]
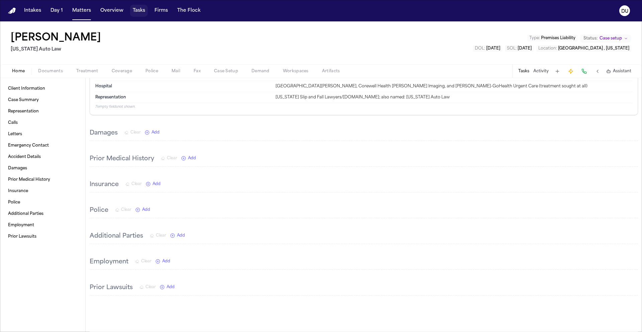
click at [144, 12] on button "Tasks" at bounding box center [139, 11] width 18 height 12
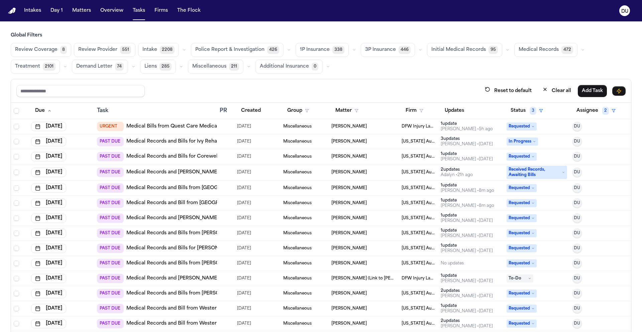
drag, startPoint x: 11, startPoint y: 13, endPoint x: 76, endPoint y: 12, distance: 64.9
click at [11, 13] on img "Home" at bounding box center [12, 11] width 8 height 6
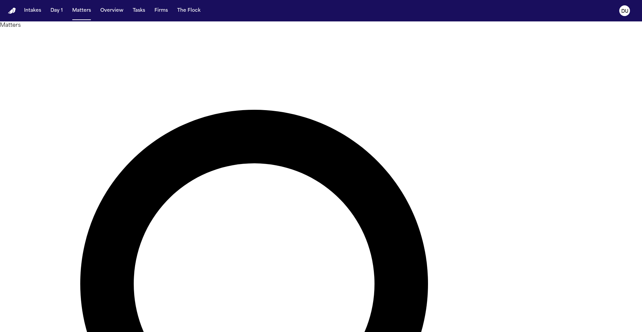
type input "********"
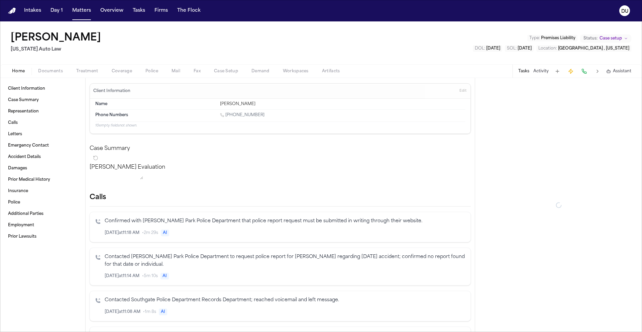
click at [96, 77] on div "Home Documents Treatment Coverage Police Mail Fax Case Setup Demand Workspaces …" at bounding box center [321, 70] width 642 height 13
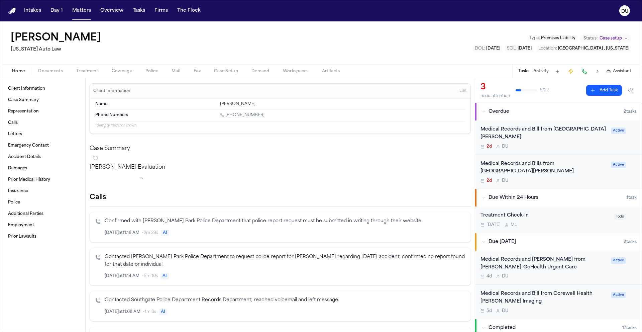
click at [527, 139] on div "Medical Records and Bill from Corewell Health Taylor Hospital Orthopedic Center" at bounding box center [543, 133] width 126 height 15
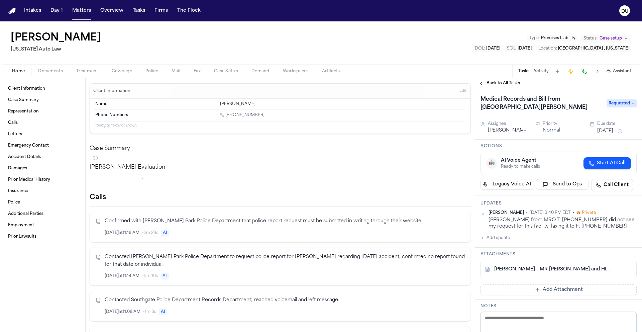
click at [545, 286] on button "Add Attachment" at bounding box center [558, 289] width 156 height 11
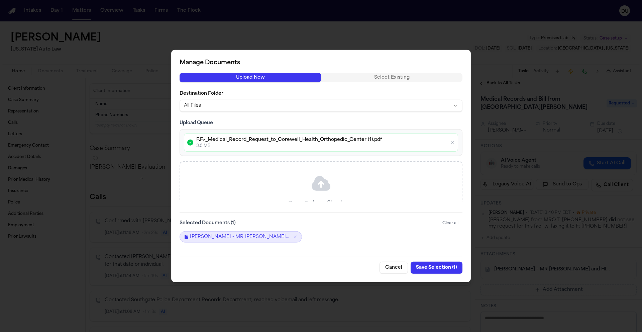
click at [438, 267] on button "Save Selection ( 1 )" at bounding box center [436, 267] width 52 height 12
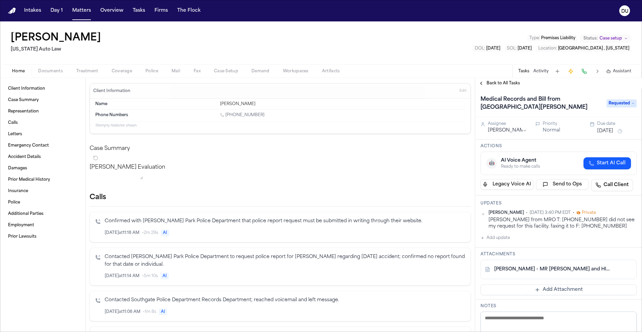
click at [607, 134] on button "Aug 27, 2025" at bounding box center [605, 131] width 16 height 7
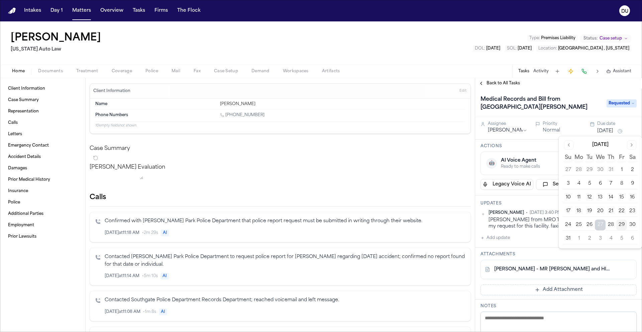
click at [602, 239] on button "3" at bounding box center [600, 238] width 11 height 11
click at [601, 239] on button "3" at bounding box center [600, 238] width 11 height 11
drag, startPoint x: 597, startPoint y: 86, endPoint x: 595, endPoint y: 89, distance: 3.4
click at [596, 88] on div "Back to All Tasks" at bounding box center [558, 83] width 167 height 11
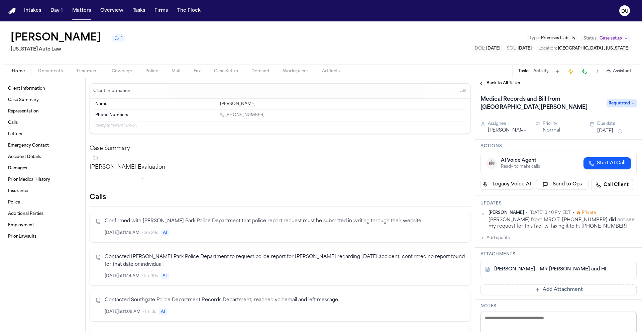
click at [516, 88] on div "Back to All Tasks" at bounding box center [558, 83] width 167 height 11
click at [513, 85] on span "Back to All Tasks" at bounding box center [502, 83] width 33 height 5
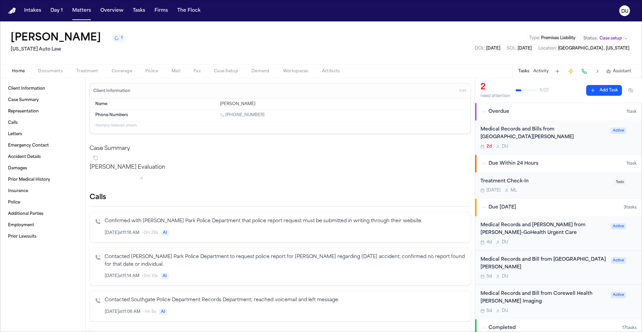
click at [546, 130] on div "Medical Records and Bills from Corewell Health Taylor Hospital" at bounding box center [543, 133] width 126 height 15
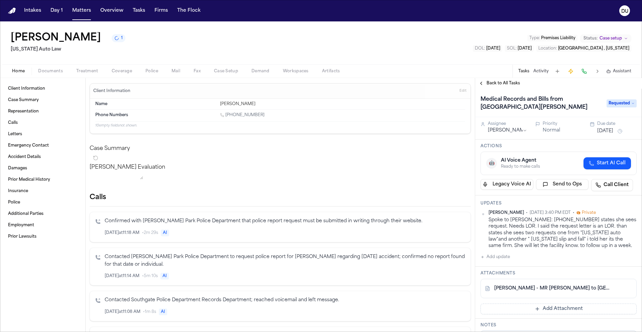
click at [610, 131] on button "Aug 27, 2025" at bounding box center [605, 131] width 16 height 7
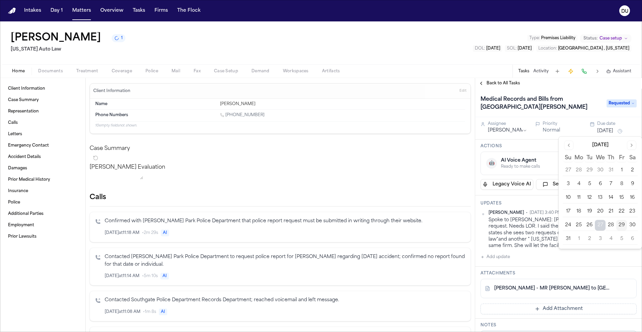
click at [599, 241] on button "3" at bounding box center [600, 238] width 11 height 11
click at [504, 83] on span "Back to All Tasks" at bounding box center [502, 83] width 33 height 5
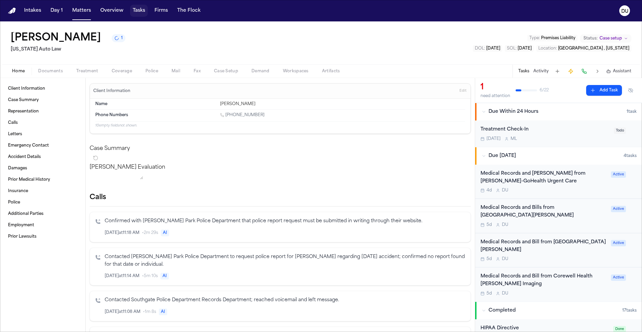
click at [138, 11] on button "Tasks" at bounding box center [139, 11] width 18 height 12
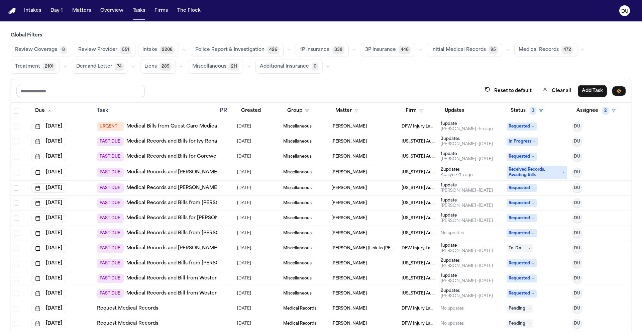
click at [198, 172] on link "Medical Records and [PERSON_NAME] from Get Well Urgent Care of [PERSON_NAME]" at bounding box center [229, 172] width 206 height 7
click at [205, 189] on link "Medical Records and [PERSON_NAME] from Get Well Urgent Care of [GEOGRAPHIC_DATA]" at bounding box center [235, 188] width 218 height 7
click at [195, 217] on link "Medical Records and Bills for [PERSON_NAME][GEOGRAPHIC_DATA]" at bounding box center [208, 218] width 164 height 7
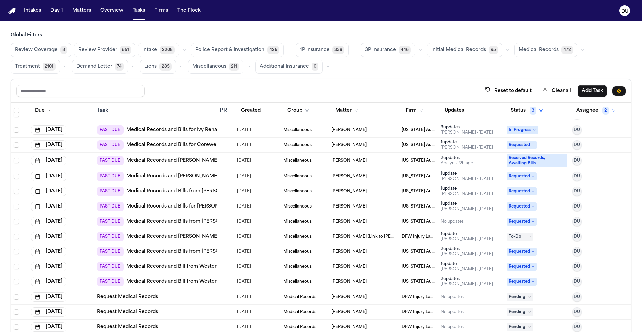
scroll to position [12, 0]
click at [194, 236] on link "Medical Records and [PERSON_NAME] with Affidavit for Patient's Choice" at bounding box center [213, 235] width 174 height 7
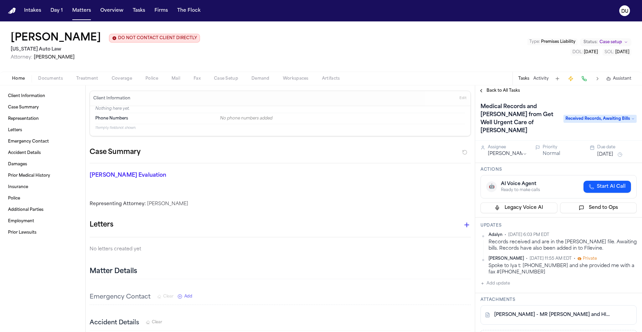
click at [611, 151] on button "[DATE]" at bounding box center [605, 154] width 16 height 7
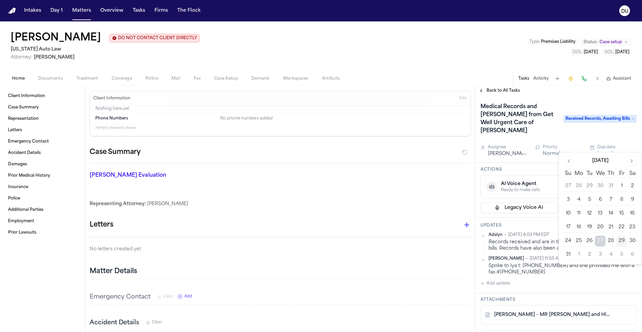
click at [600, 255] on button "3" at bounding box center [600, 254] width 11 height 11
click at [600, 256] on button "3" at bounding box center [600, 254] width 11 height 11
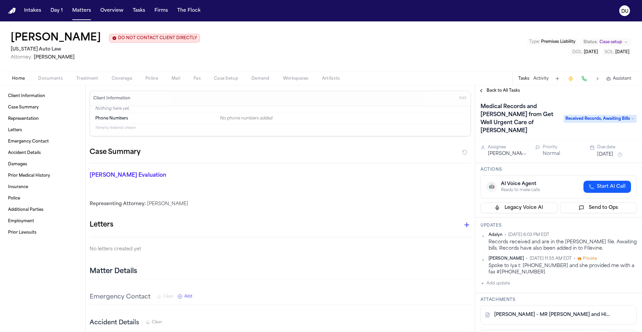
click at [583, 105] on div "Medical Records and [PERSON_NAME] from Get Well Urgent Care of [PERSON_NAME] Re…" at bounding box center [558, 118] width 156 height 35
click at [503, 91] on span "Back to All Tasks" at bounding box center [502, 90] width 33 height 5
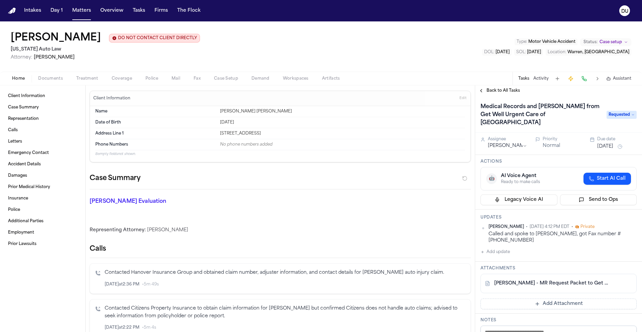
click at [512, 280] on link "L. Taylor-Hunter - MR Request Packet to Get Well Urgent Care - 8.25.25" at bounding box center [551, 283] width 115 height 7
click at [547, 280] on link "L. Taylor-Hunter - MR Request Packet to Get Well Urgent Care - 8.25.25" at bounding box center [551, 283] width 115 height 7
click at [498, 248] on button "Add update" at bounding box center [494, 252] width 29 height 8
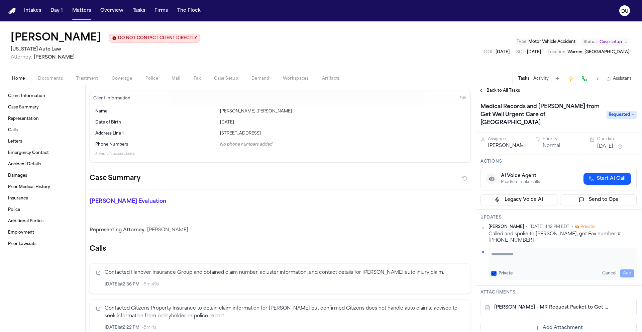
click at [535, 250] on textarea "Add your update" at bounding box center [562, 256] width 143 height 13
type textarea "**********"
click at [624, 269] on button "Add" at bounding box center [627, 273] width 14 height 8
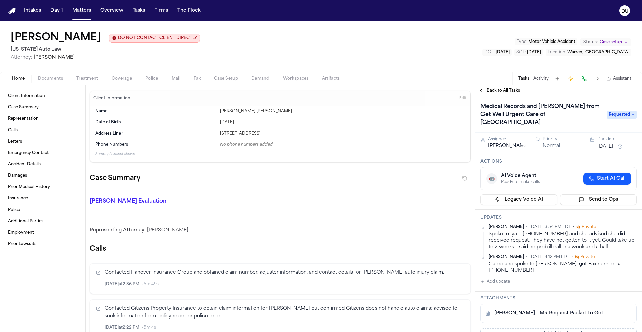
click at [613, 143] on button "[DATE]" at bounding box center [605, 146] width 16 height 7
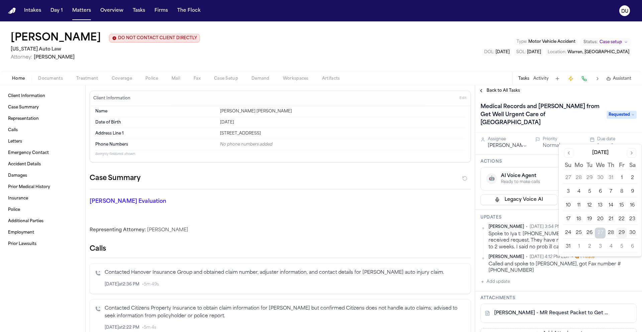
click at [623, 247] on button "5" at bounding box center [621, 246] width 11 height 11
click at [622, 247] on button "5" at bounding box center [621, 246] width 11 height 11
click at [610, 272] on div "Updates Daniela Uribe • Aug 29, 2025 3:54 PM EDT • Private Spoke to Iya t: 313-…" at bounding box center [558, 250] width 167 height 82
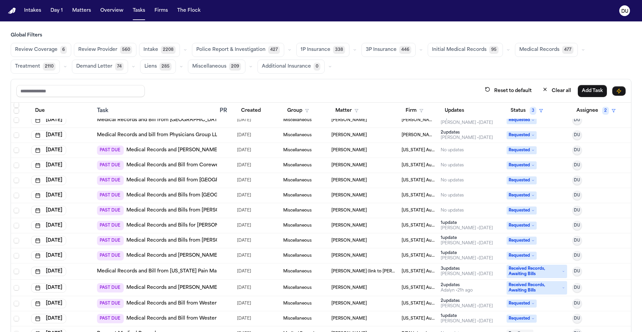
scroll to position [157, 0]
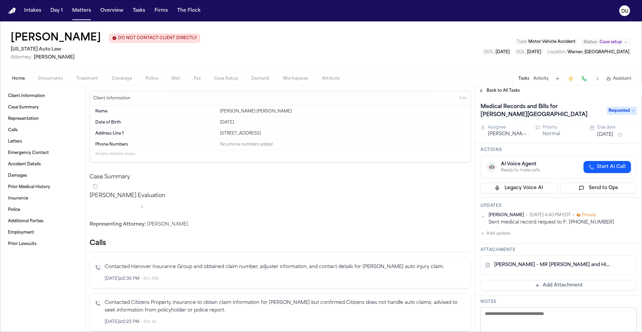
scroll to position [4, 0]
click at [528, 265] on link "[PERSON_NAME] - MR [PERSON_NAME] and HIPAA Auth to [PERSON_NAME][GEOGRAPHIC_DAT…" at bounding box center [551, 264] width 115 height 7
click at [500, 237] on button "Add update" at bounding box center [494, 233] width 29 height 8
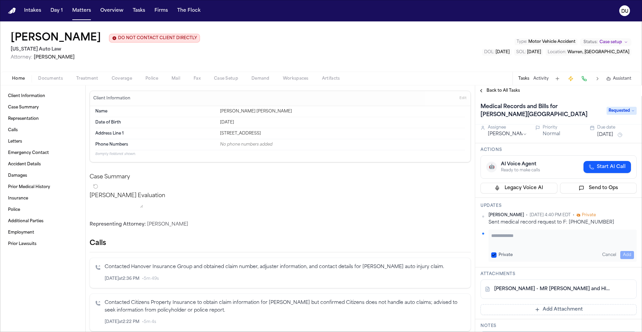
click at [502, 237] on textarea "Add your update" at bounding box center [562, 238] width 143 height 13
type textarea "**********"
click at [620, 252] on button "Add" at bounding box center [627, 255] width 14 height 8
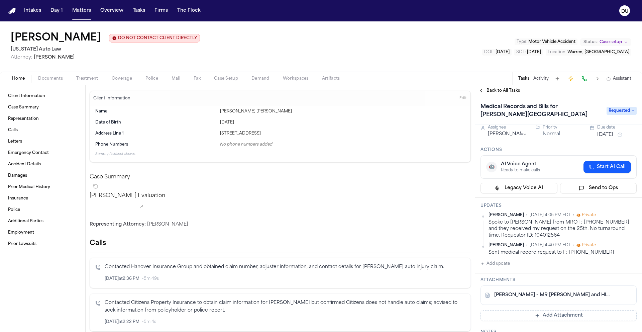
click at [609, 135] on button "[DATE]" at bounding box center [605, 134] width 16 height 7
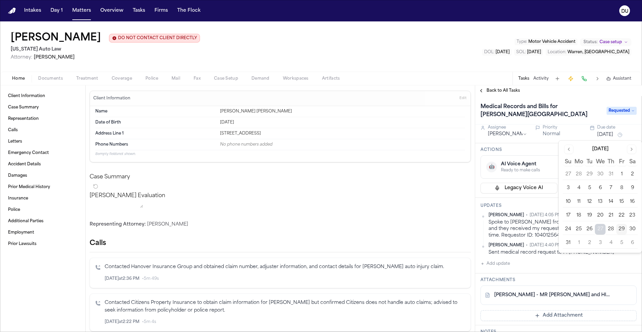
click at [633, 153] on button "Go to next month" at bounding box center [631, 148] width 9 height 9
click at [589, 188] on button "9" at bounding box center [589, 188] width 11 height 11
click at [607, 261] on div "Daniela Uribe • Aug 29, 2025 4:05 PM EDT • Private Spoke to Elizabeth from MRO …" at bounding box center [558, 239] width 156 height 55
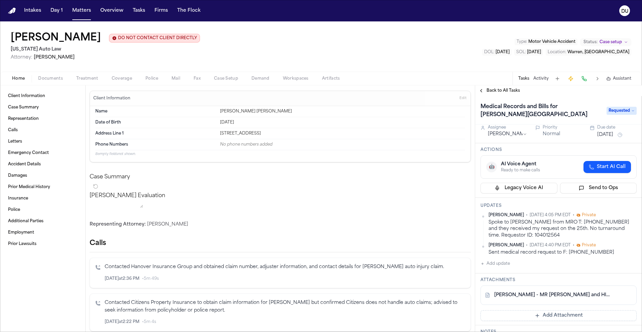
click at [503, 91] on span "Back to All Tasks" at bounding box center [502, 90] width 33 height 5
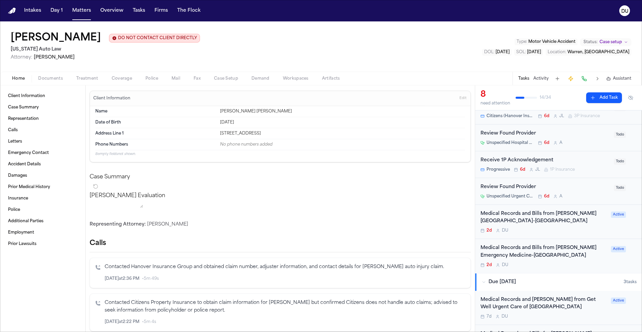
scroll to position [89, 0]
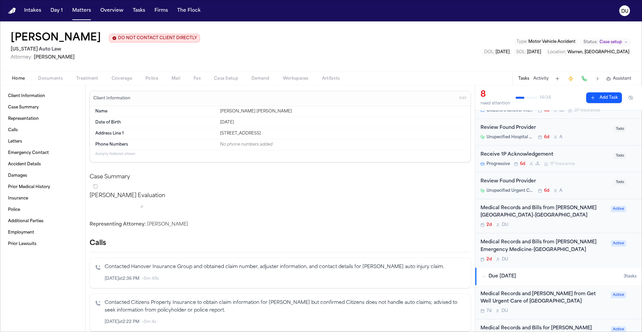
click at [547, 250] on div "Medical Records and Bills from [PERSON_NAME] Emergency Medicine-[GEOGRAPHIC_DAT…" at bounding box center [543, 245] width 126 height 15
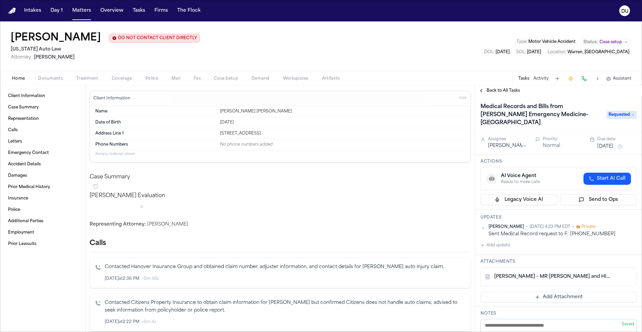
click at [498, 93] on span "Back to All Tasks" at bounding box center [502, 90] width 33 height 5
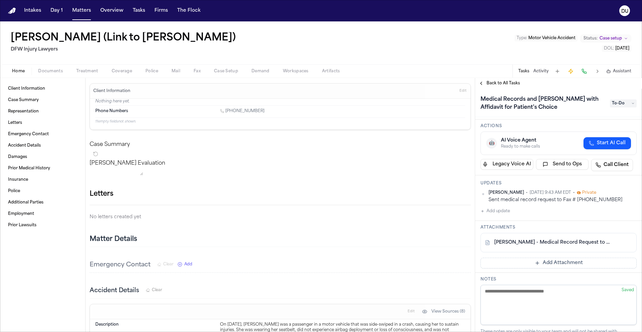
scroll to position [35, 0]
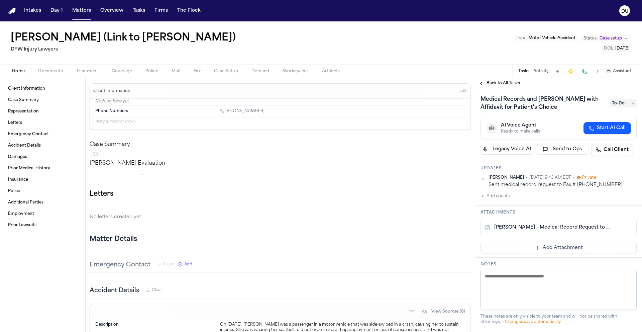
click at [11, 9] on img "Home" at bounding box center [12, 11] width 8 height 6
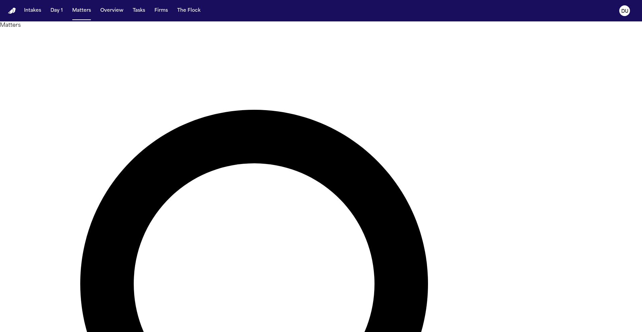
type input "**********"
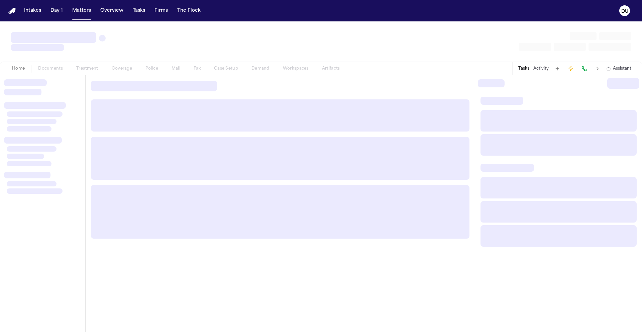
click at [76, 75] on div at bounding box center [42, 203] width 85 height 256
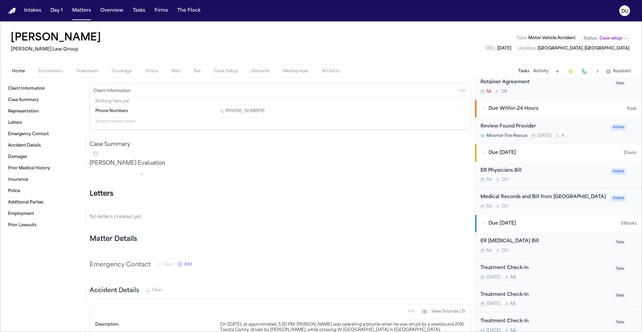
scroll to position [1593, 0]
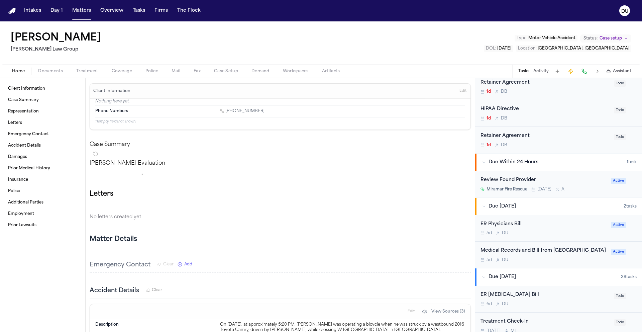
click at [522, 251] on div "Medical Records and Bill from [GEOGRAPHIC_DATA]" at bounding box center [543, 251] width 126 height 8
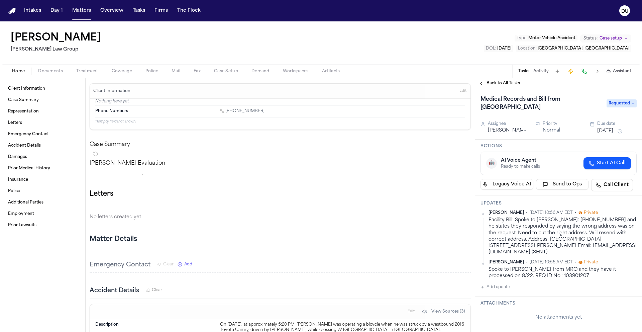
click at [490, 288] on button "Add update" at bounding box center [494, 287] width 29 height 8
click at [525, 292] on textarea "Add your update" at bounding box center [562, 291] width 143 height 13
paste textarea "**********"
type textarea "**********"
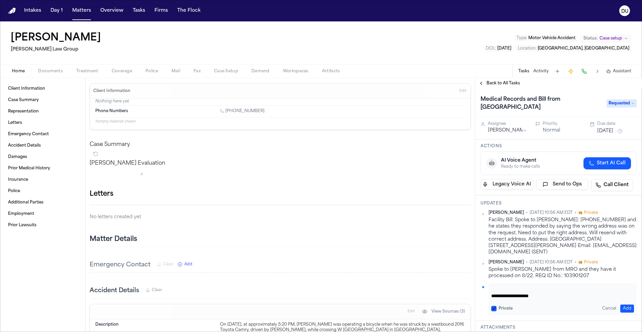
click at [623, 307] on button "Add" at bounding box center [627, 308] width 14 height 8
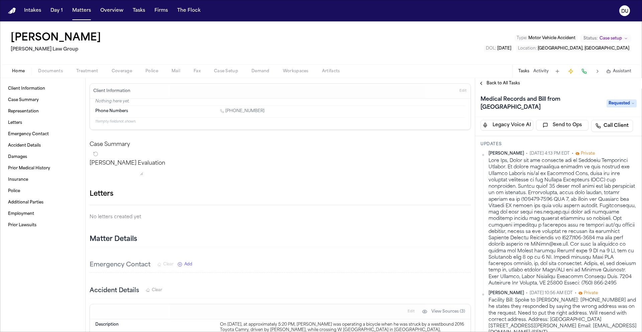
scroll to position [13, 0]
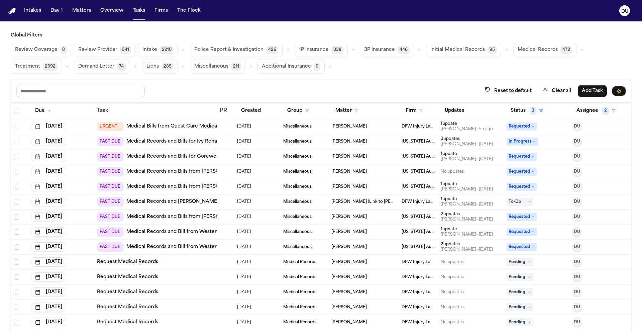
click at [185, 218] on link "Medical Records and Bills from [PERSON_NAME] [MEDICAL_DATA]" at bounding box center [205, 216] width 159 height 7
click at [188, 232] on link "Medical Records and Bill from Western [PERSON_NAME] Family Health Centers" at bounding box center [221, 231] width 190 height 7
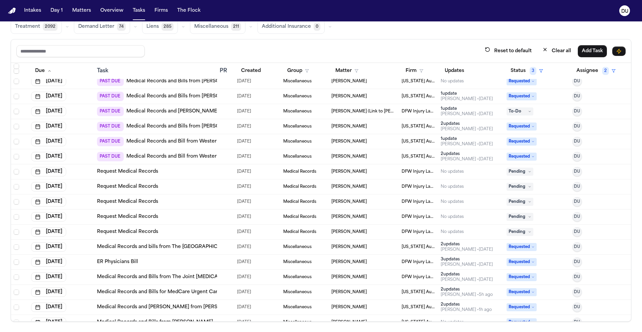
scroll to position [58, 0]
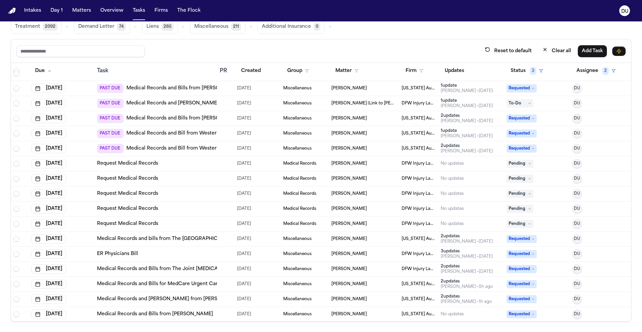
click at [121, 165] on link "Request Medical Records" at bounding box center [127, 163] width 61 height 7
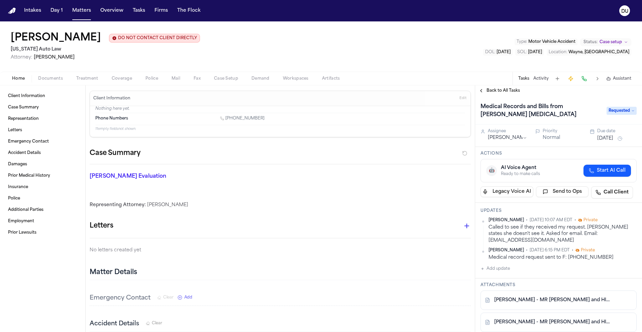
click at [491, 91] on span "Back to All Tasks" at bounding box center [502, 90] width 33 height 5
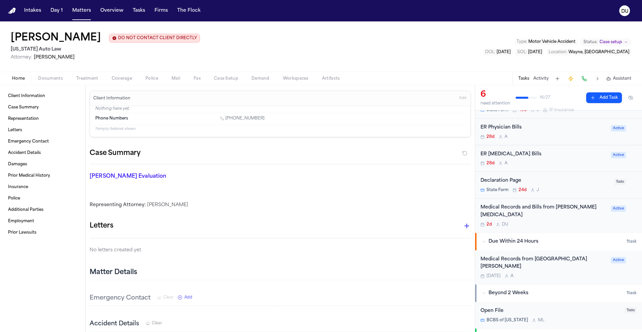
scroll to position [72, 0]
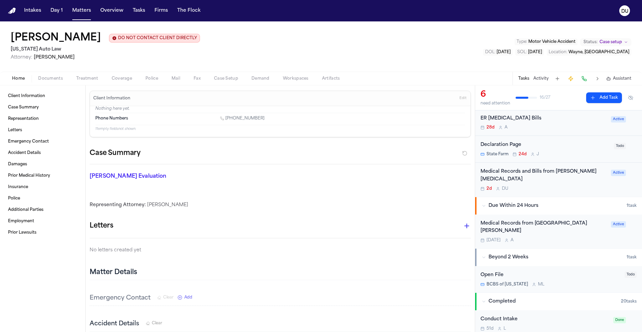
click at [12, 11] on img "Home" at bounding box center [12, 11] width 8 height 6
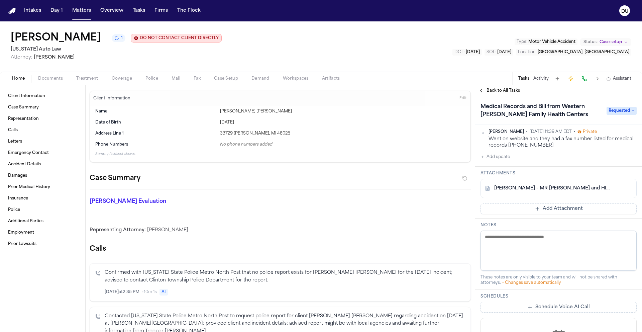
scroll to position [44, 0]
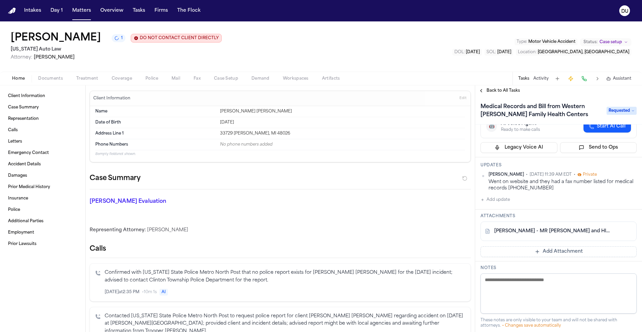
click at [486, 91] on span "Back to All Tasks" at bounding box center [502, 90] width 33 height 5
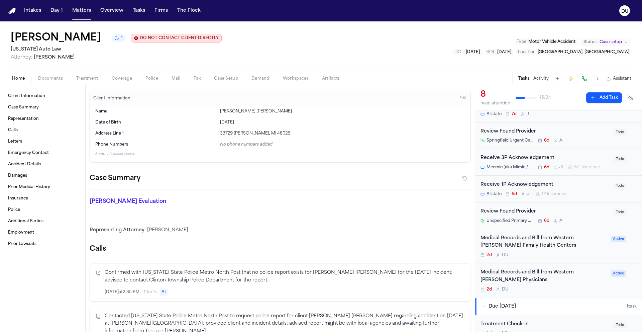
scroll to position [62, 0]
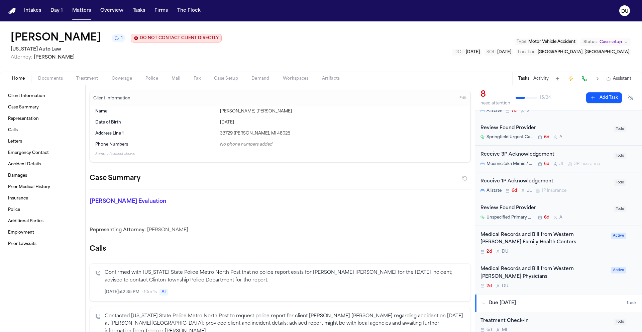
click at [500, 272] on div "Medical Records and Bill from Western Wayne Physicians" at bounding box center [543, 272] width 126 height 15
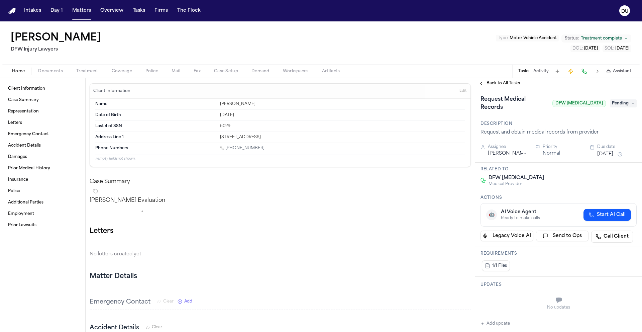
click at [89, 72] on span "Treatment" at bounding box center [87, 71] width 22 height 5
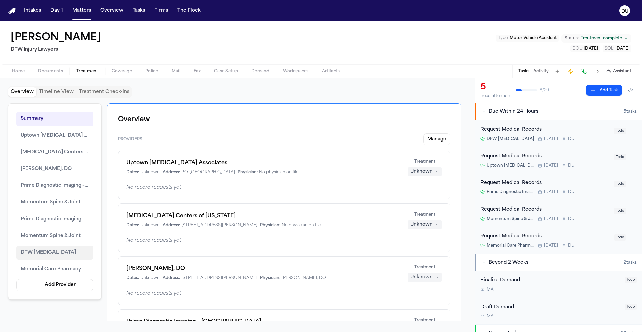
click at [42, 250] on span "DFW [MEDICAL_DATA]" at bounding box center [48, 252] width 55 height 8
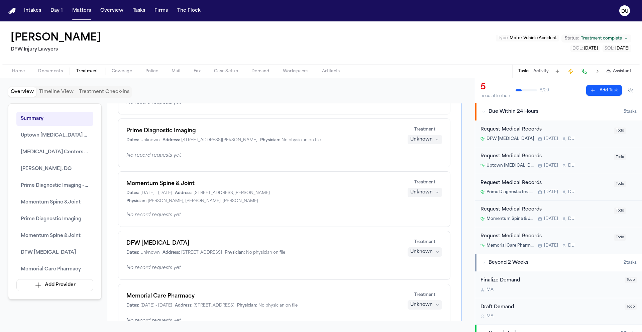
scroll to position [297, 0]
click at [24, 71] on span "Home" at bounding box center [18, 71] width 13 height 5
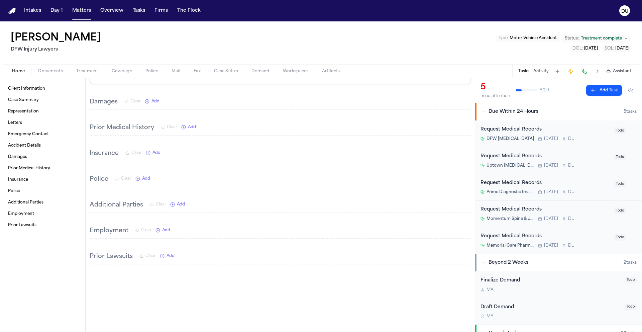
scroll to position [384, 0]
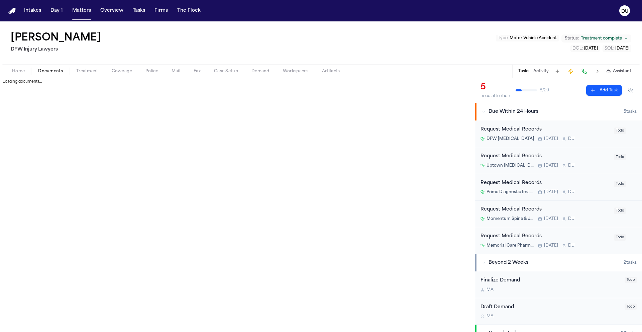
click at [52, 73] on span "Documents" at bounding box center [50, 71] width 25 height 5
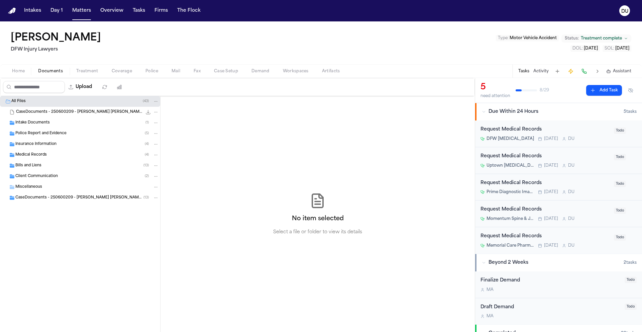
click at [36, 124] on span "Intake Documents" at bounding box center [32, 123] width 34 height 6
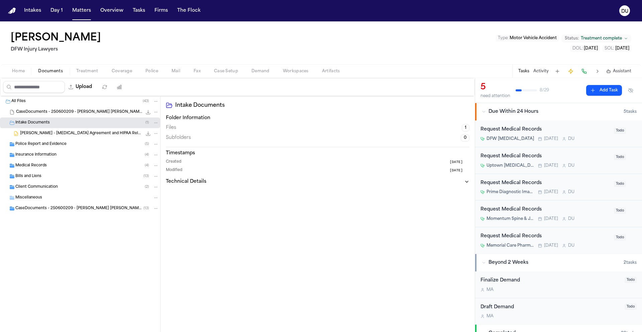
click at [41, 144] on span "Police Report and Evidence" at bounding box center [40, 144] width 51 height 6
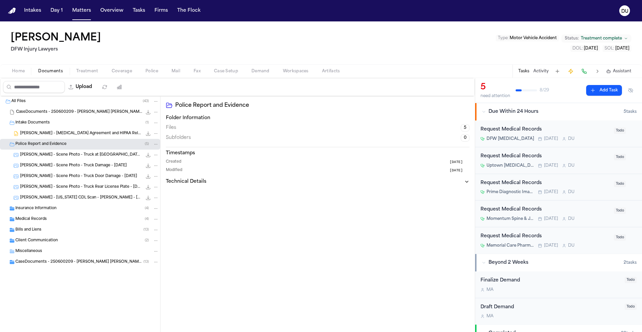
click at [42, 209] on span "Insurance Information" at bounding box center [35, 209] width 41 height 6
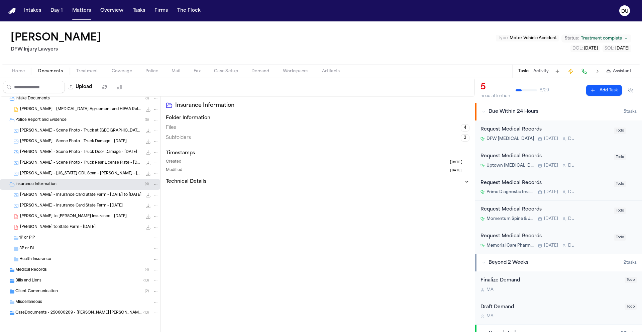
scroll to position [26, 0]
click at [35, 268] on span "Medical Records" at bounding box center [30, 268] width 31 height 6
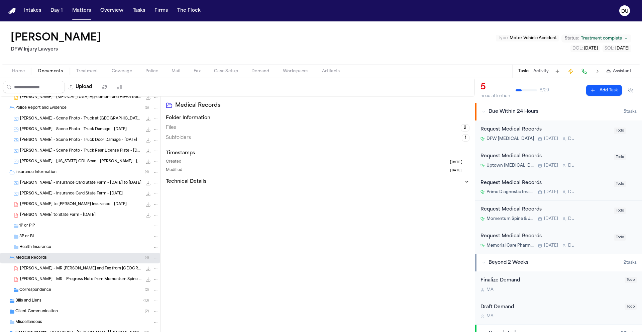
scroll to position [58, 0]
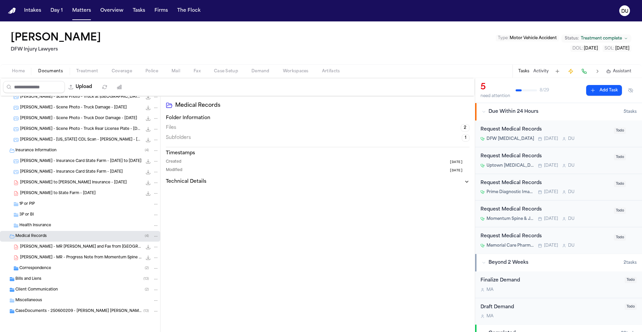
click at [32, 267] on span "Correspondence" at bounding box center [35, 268] width 32 height 6
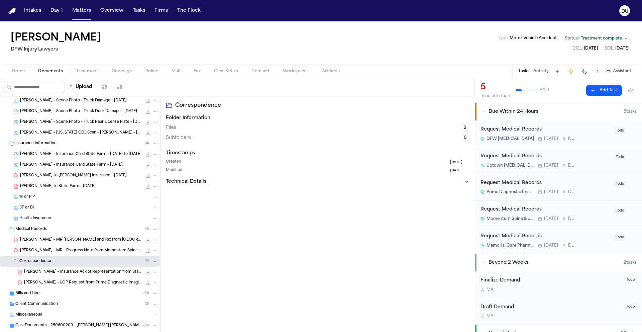
scroll to position [79, 0]
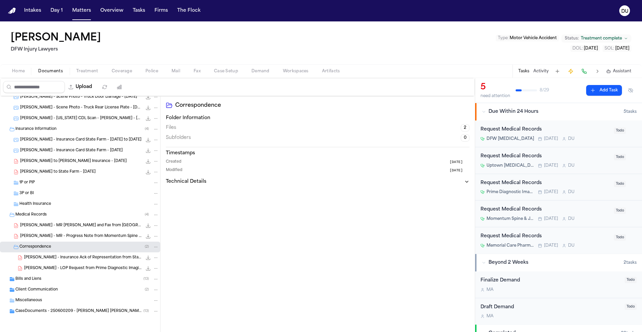
click at [28, 280] on span "Bills and Liens" at bounding box center [28, 279] width 26 height 6
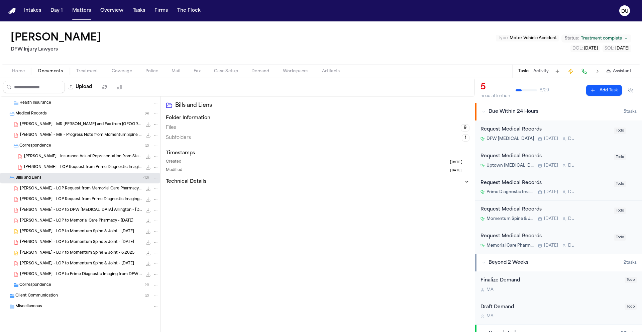
scroll to position [186, 0]
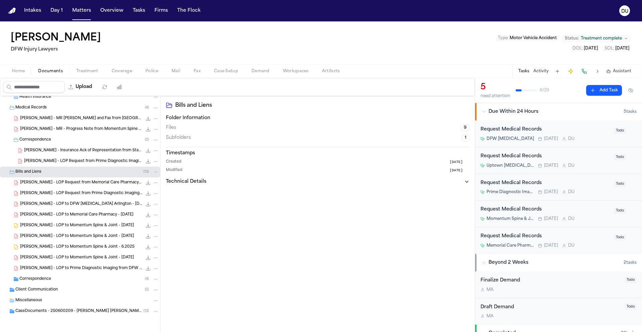
click at [32, 278] on span "Correspondence" at bounding box center [35, 279] width 32 height 6
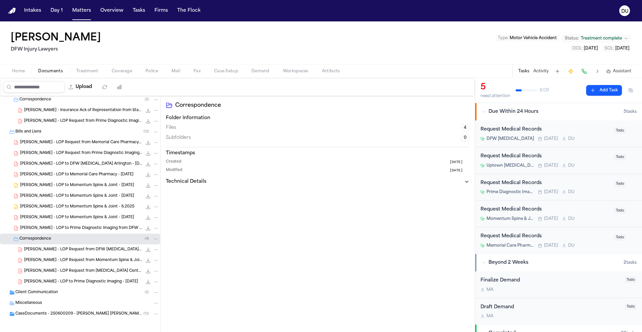
scroll to position [229, 0]
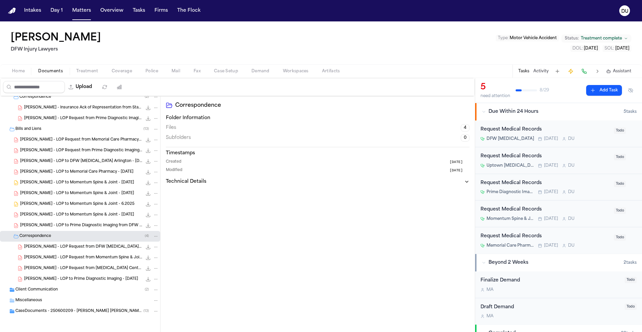
click at [37, 289] on span "Client Communication" at bounding box center [36, 290] width 42 height 6
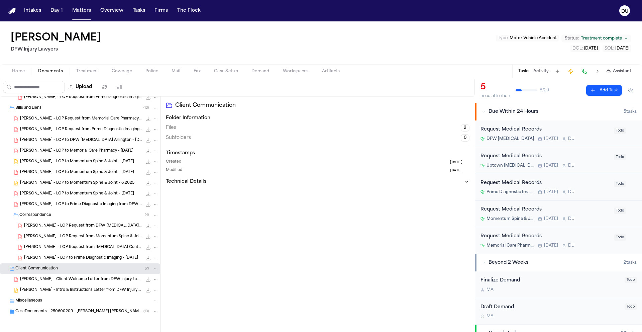
scroll to position [250, 0]
click at [31, 301] on span "Miscellaneous" at bounding box center [28, 301] width 27 height 6
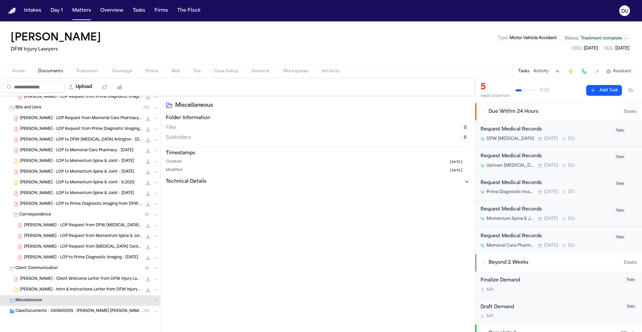
click at [29, 312] on span "CaseDocuments - 250600209 - [PERSON_NAME] [PERSON_NAME] 20250806194530 (unzippe…" at bounding box center [79, 311] width 128 height 6
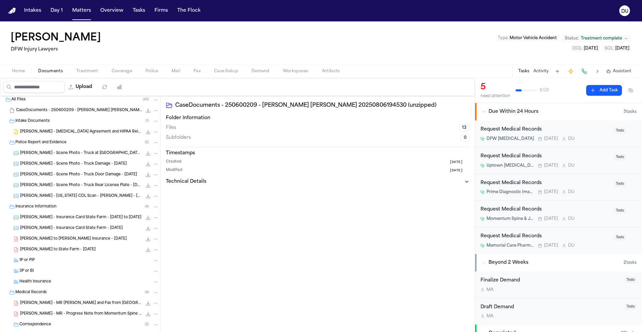
scroll to position [0, 0]
click at [83, 132] on span "[PERSON_NAME] - [MEDICAL_DATA] Agreement and HIPAA Release - [DATE]" at bounding box center [81, 134] width 122 height 6
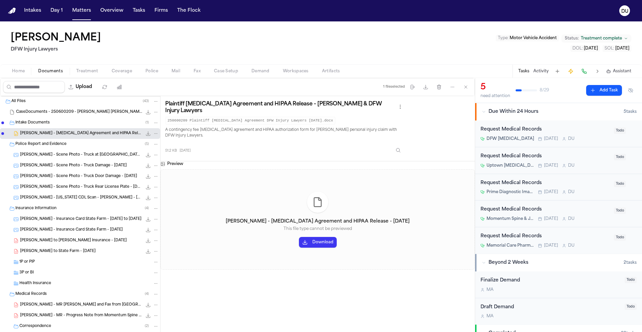
click at [318, 240] on button "Download" at bounding box center [318, 242] width 38 height 11
click at [50, 113] on span "CaseDocuments - 250600209 - [PERSON_NAME] [PERSON_NAME] 20250806194530.zip" at bounding box center [79, 112] width 126 height 6
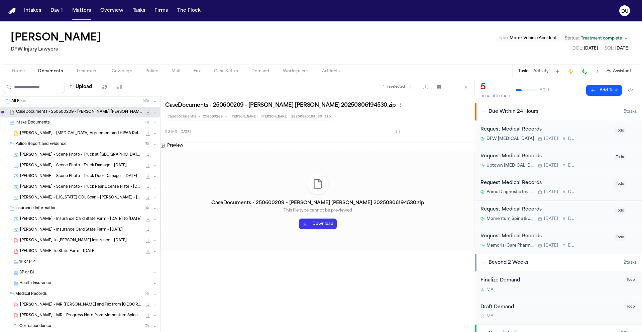
click at [319, 222] on button "Download" at bounding box center [318, 223] width 38 height 11
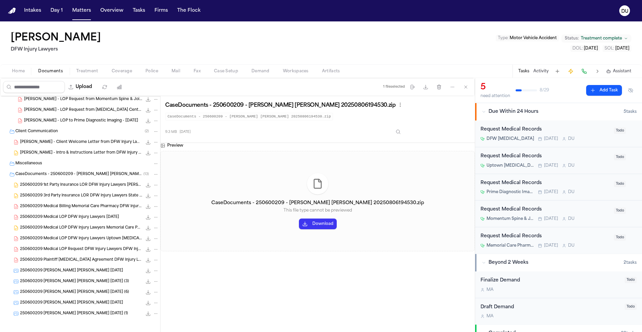
scroll to position [389, 0]
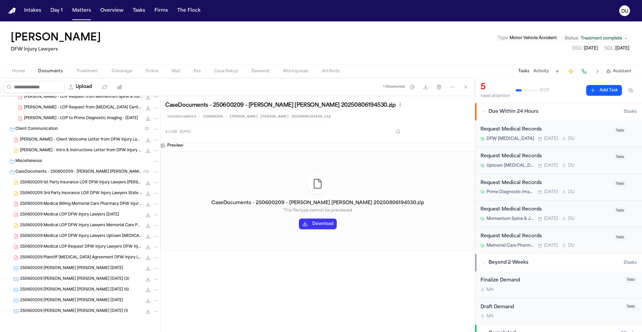
click at [87, 139] on span "[PERSON_NAME] - Client Welcome Letter from DFW Injury Lawyers - [DATE]" at bounding box center [81, 140] width 122 height 6
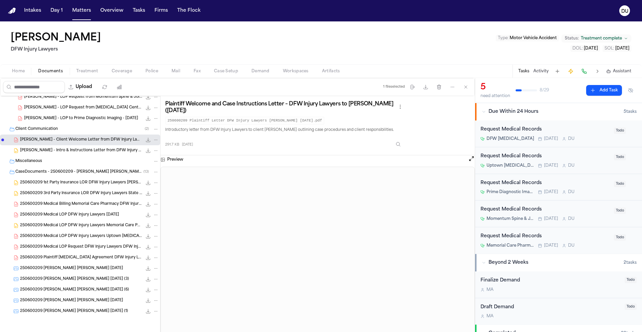
click at [71, 152] on span "[PERSON_NAME] - Intro & Instructions Letter from DFW Injury Lawyers - [DATE]" at bounding box center [81, 151] width 122 height 6
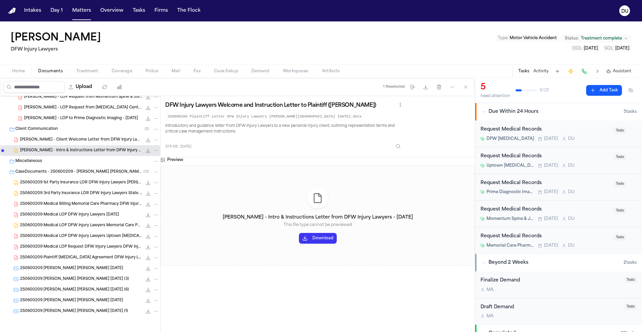
click at [85, 258] on span "250600209 Plaintiff [MEDICAL_DATA] Agreement DFW Injury Lawyers [DATE]" at bounding box center [81, 258] width 122 height 6
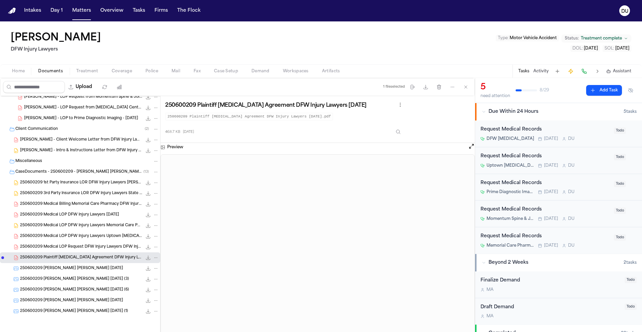
click at [16, 67] on button "Home" at bounding box center [18, 71] width 26 height 8
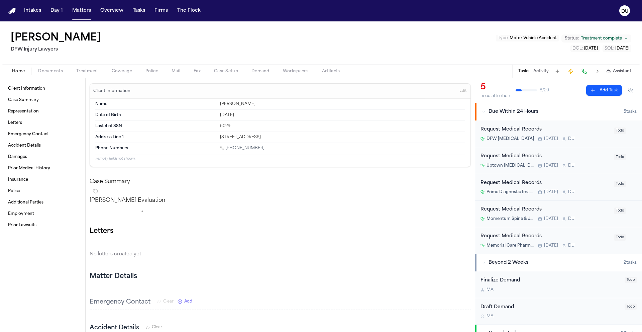
click at [514, 129] on div "Request Medical Records" at bounding box center [544, 130] width 129 height 8
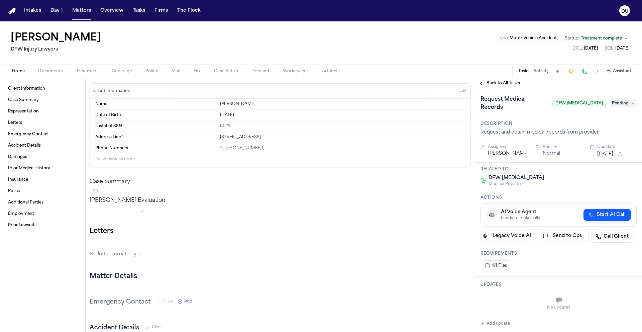
click at [625, 102] on span "Pending" at bounding box center [623, 103] width 27 height 8
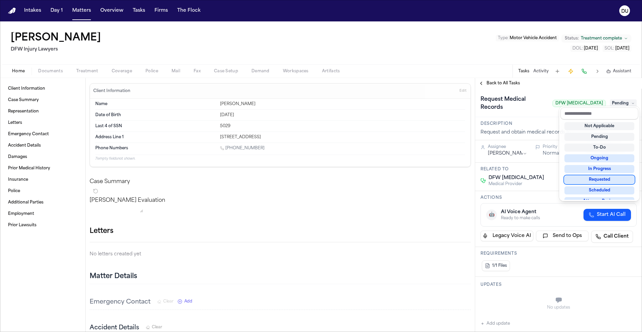
click at [600, 178] on div "Requested" at bounding box center [599, 179] width 70 height 8
click at [593, 82] on div "**********" at bounding box center [558, 205] width 167 height 254
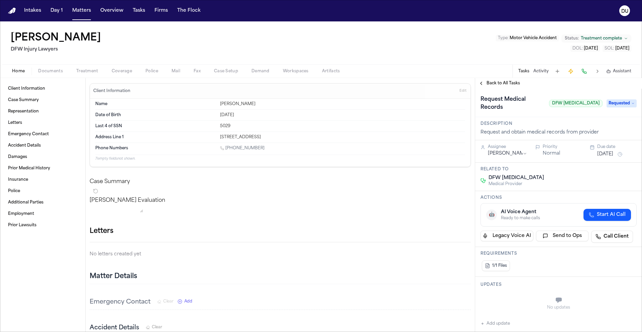
click at [613, 151] on button "[DATE]" at bounding box center [605, 154] width 16 height 7
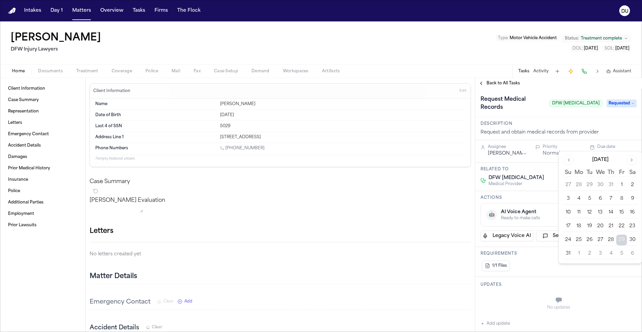
click at [591, 253] on button "2" at bounding box center [589, 253] width 11 height 11
click at [544, 174] on div "DFW [MEDICAL_DATA] Medical Provider" at bounding box center [558, 180] width 156 height 12
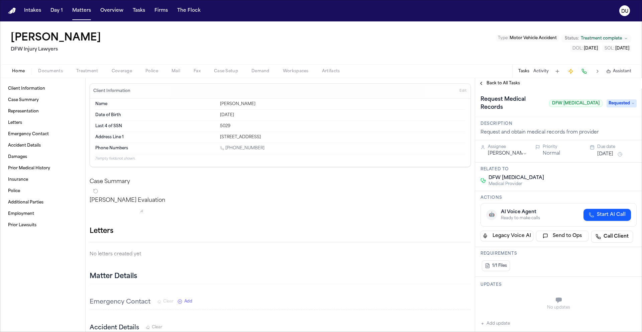
scroll to position [131, 0]
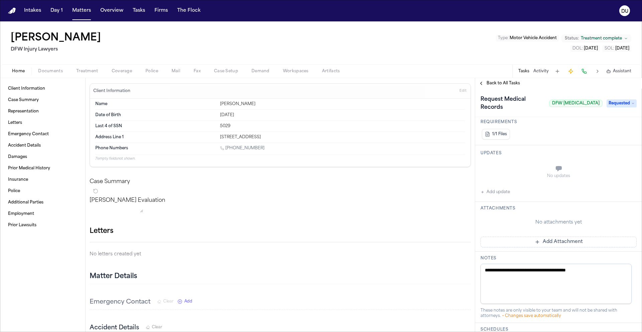
click at [543, 236] on button "Add Attachment" at bounding box center [558, 241] width 156 height 11
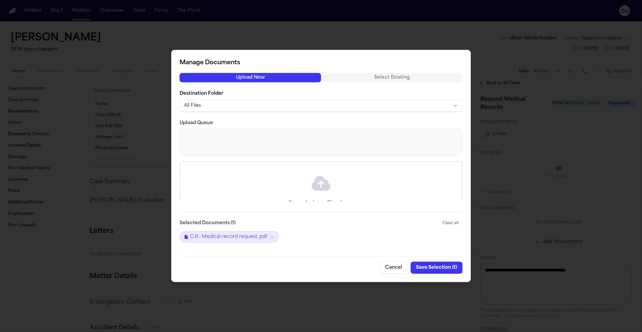
click at [432, 266] on button "Save Selection ( 1 )" at bounding box center [436, 267] width 52 height 12
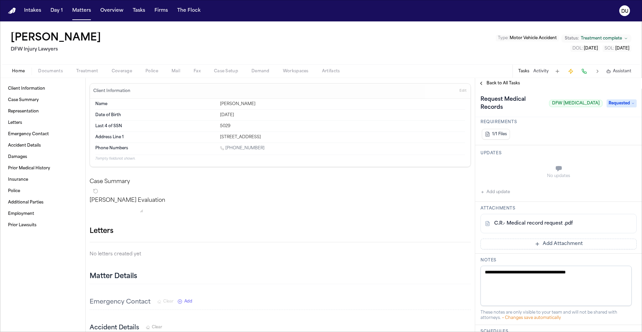
click at [545, 238] on button "Add Attachment" at bounding box center [558, 243] width 156 height 11
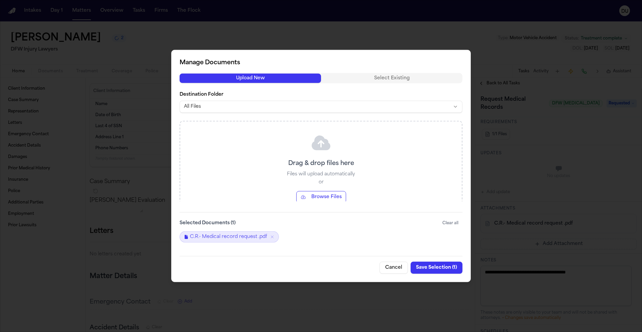
click at [398, 267] on button "Cancel" at bounding box center [393, 267] width 28 height 12
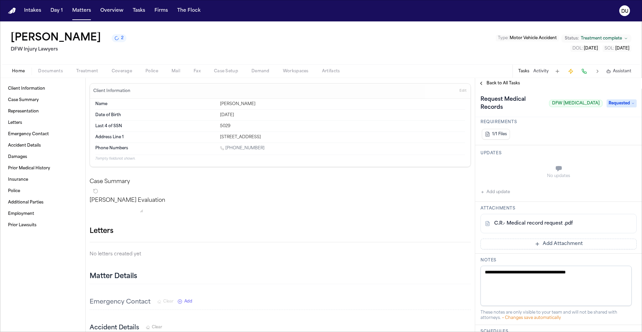
click at [489, 188] on button "Add update" at bounding box center [494, 192] width 29 height 8
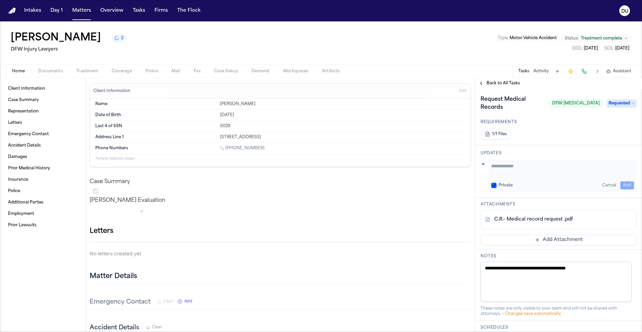
click at [529, 162] on textarea "Add your update" at bounding box center [562, 168] width 143 height 13
type textarea "**********"
click at [623, 181] on button "Add" at bounding box center [627, 185] width 14 height 8
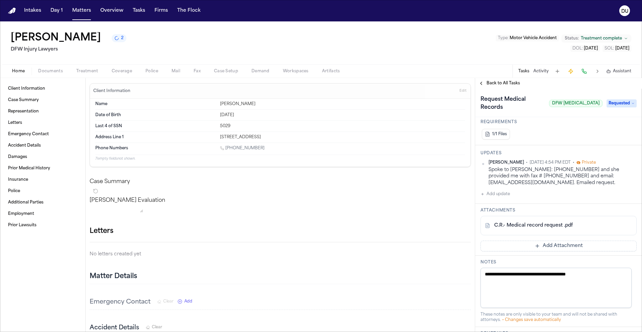
click at [508, 84] on span "Back to All Tasks" at bounding box center [502, 83] width 33 height 5
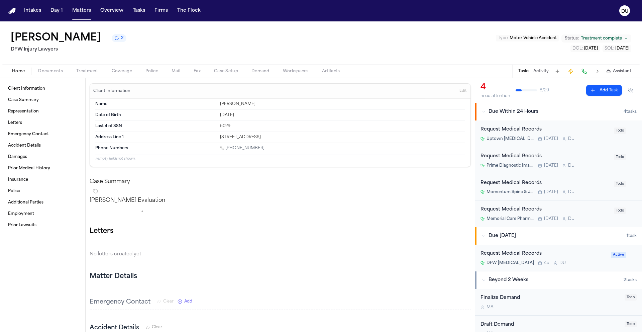
click at [520, 128] on div "Request Medical Records" at bounding box center [544, 130] width 129 height 8
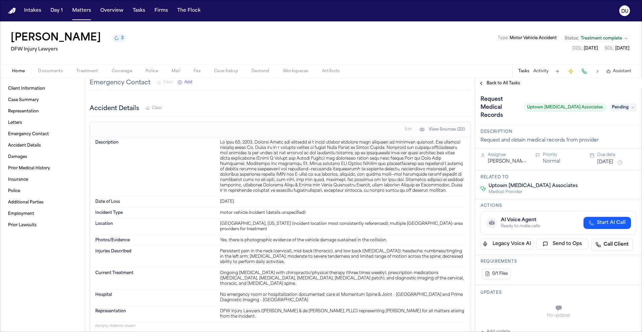
scroll to position [220, 0]
click at [501, 83] on span "Back to All Tasks" at bounding box center [502, 83] width 33 height 5
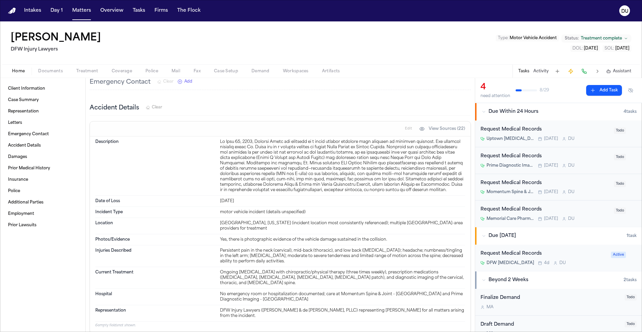
click at [523, 129] on div "Request Medical Records" at bounding box center [544, 130] width 129 height 8
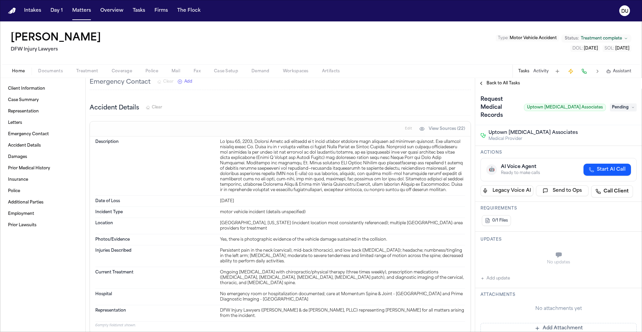
scroll to position [57, 0]
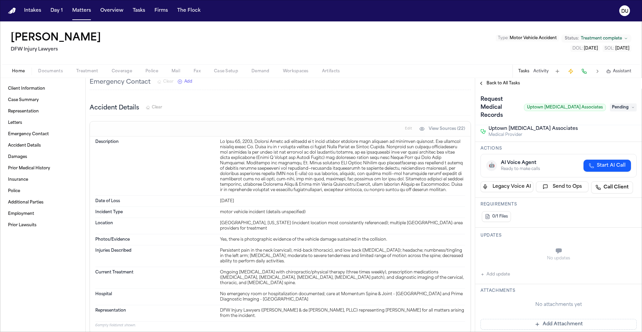
click at [498, 270] on div "Updates No updates Add update" at bounding box center [558, 255] width 167 height 56
click at [498, 270] on button "Add update" at bounding box center [494, 274] width 29 height 8
drag, startPoint x: 499, startPoint y: 266, endPoint x: 510, endPoint y: 243, distance: 25.3
click at [510, 245] on textarea "Add your update" at bounding box center [562, 251] width 143 height 13
type textarea "**********"
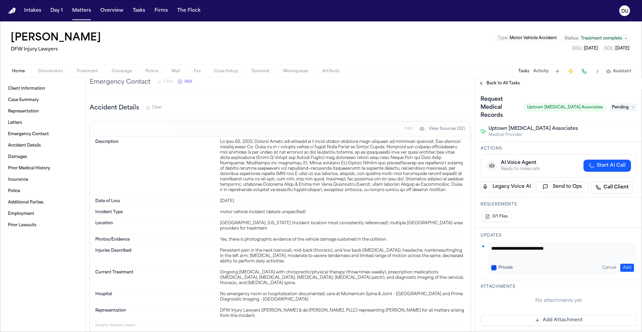
click at [628, 263] on button "Add" at bounding box center [627, 267] width 14 height 8
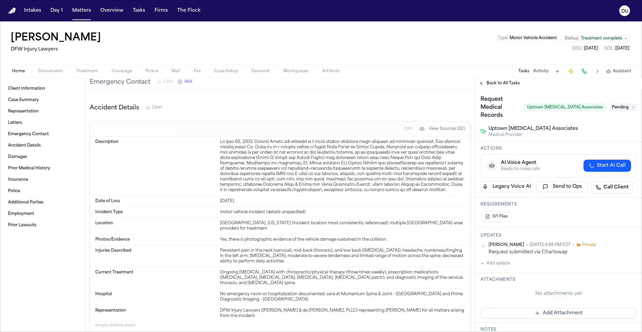
click at [621, 106] on span "Pending" at bounding box center [623, 107] width 27 height 8
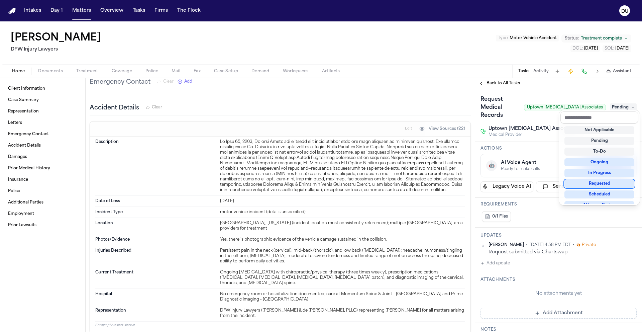
click at [603, 185] on div "Requested" at bounding box center [599, 184] width 70 height 8
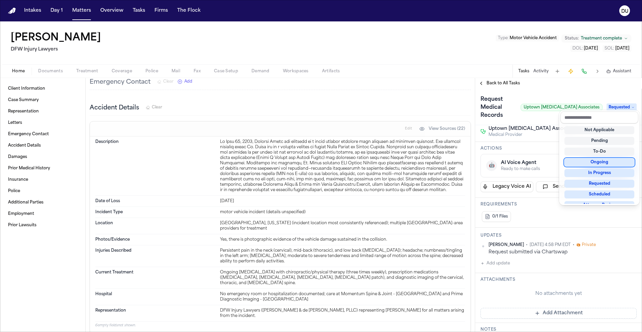
click at [546, 132] on div "**********" at bounding box center [558, 210] width 167 height 243
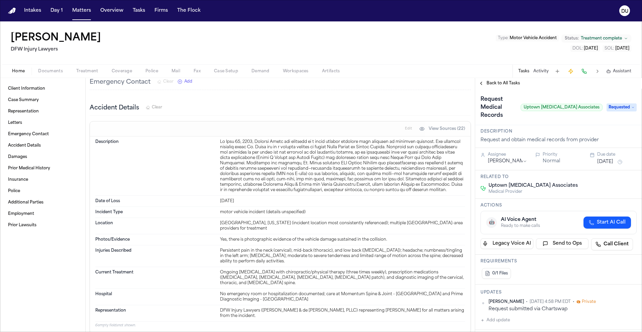
scroll to position [0, 0]
click at [613, 159] on button "[DATE]" at bounding box center [605, 162] width 16 height 7
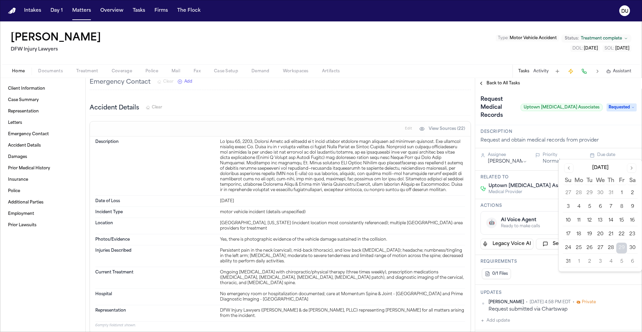
click at [621, 263] on button "5" at bounding box center [621, 261] width 11 height 11
click at [549, 267] on div "0/1 Files" at bounding box center [558, 273] width 156 height 13
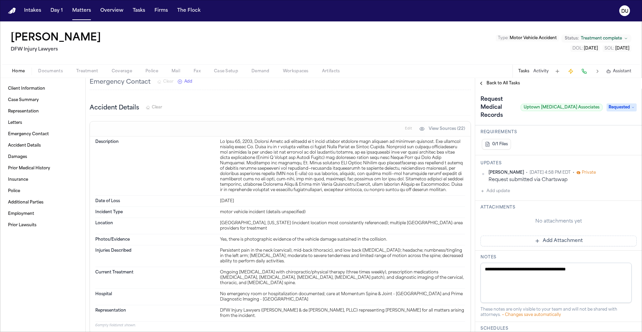
click at [516, 236] on button "Add Attachment" at bounding box center [558, 240] width 156 height 11
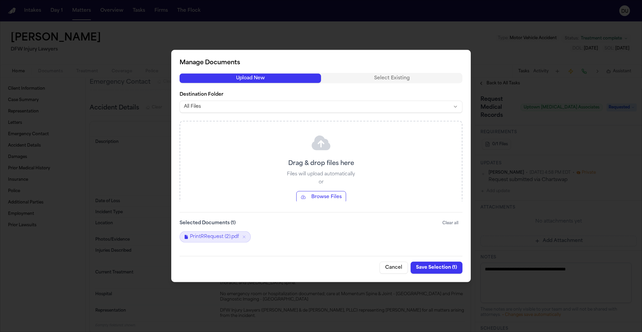
click at [438, 269] on button "Save Selection ( 1 )" at bounding box center [436, 267] width 52 height 12
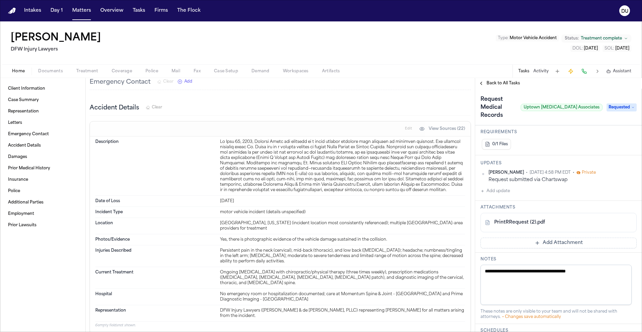
click at [508, 84] on span "Back to All Tasks" at bounding box center [502, 83] width 33 height 5
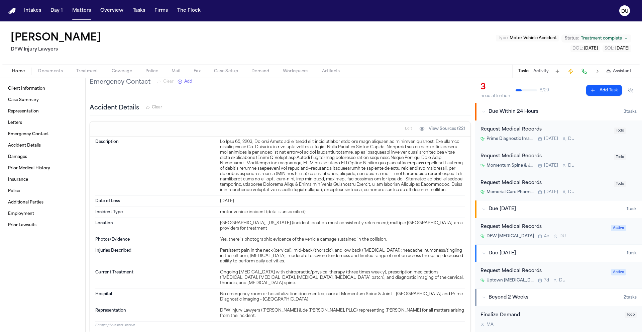
click at [522, 129] on div "Request Medical Records" at bounding box center [544, 130] width 129 height 8
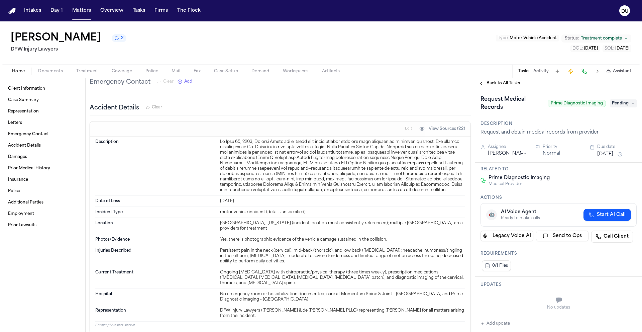
click at [89, 72] on span "Treatment" at bounding box center [87, 71] width 22 height 5
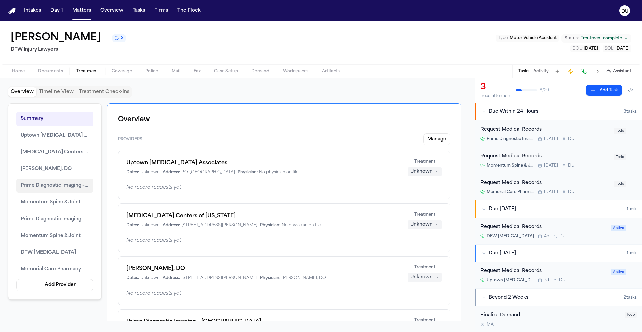
click at [49, 186] on span "Prime Diagnostic Imaging – [GEOGRAPHIC_DATA]" at bounding box center [55, 186] width 68 height 8
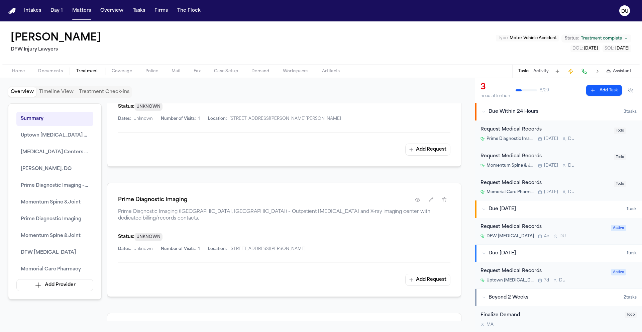
scroll to position [1139, 0]
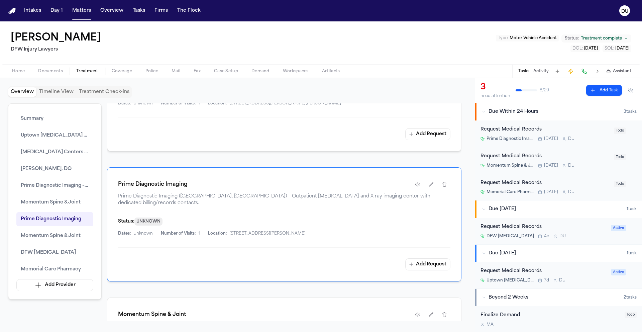
click at [519, 131] on div "Request Medical Records" at bounding box center [544, 130] width 129 height 8
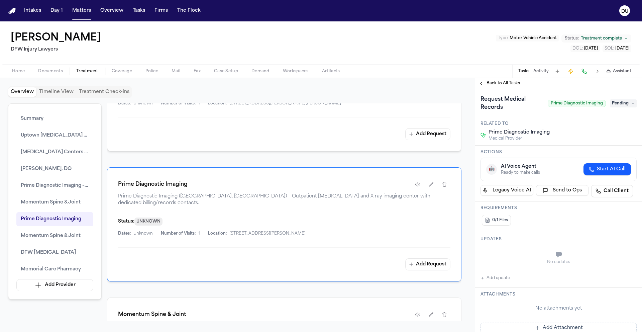
scroll to position [126, 0]
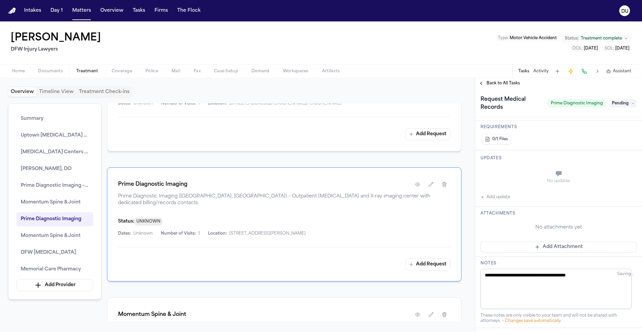
click at [492, 197] on button "Add update" at bounding box center [494, 197] width 29 height 8
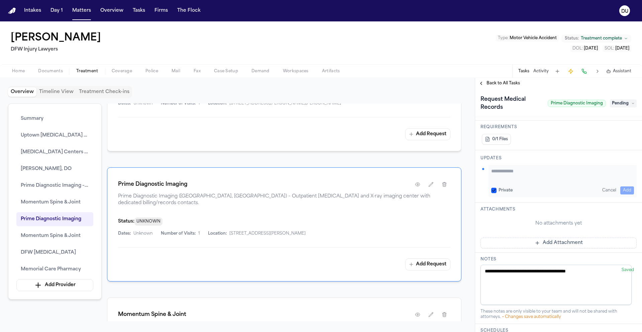
click at [521, 178] on textarea "Add your update" at bounding box center [562, 173] width 143 height 13
type textarea "**********"
drag, startPoint x: 625, startPoint y: 189, endPoint x: 565, endPoint y: 225, distance: 69.9
click at [625, 189] on button "Add" at bounding box center [627, 190] width 14 height 8
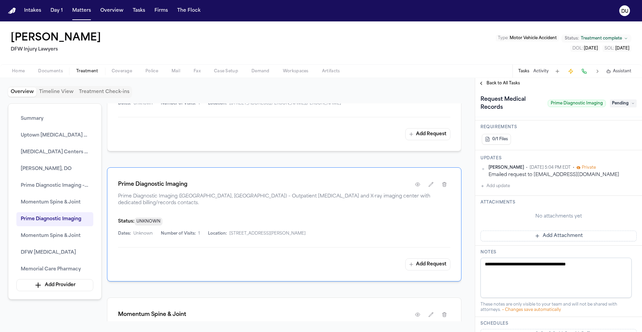
click at [546, 241] on div "Attachments No attachments yet Add Attachment" at bounding box center [558, 221] width 167 height 50
click at [558, 241] on div "Attachments No attachments yet Add Attachment" at bounding box center [558, 221] width 167 height 50
click at [559, 238] on button "Add Attachment" at bounding box center [558, 235] width 156 height 11
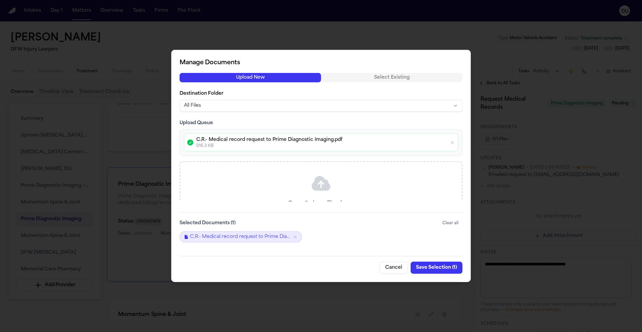
click at [444, 267] on button "Save Selection ( 1 )" at bounding box center [436, 267] width 52 height 12
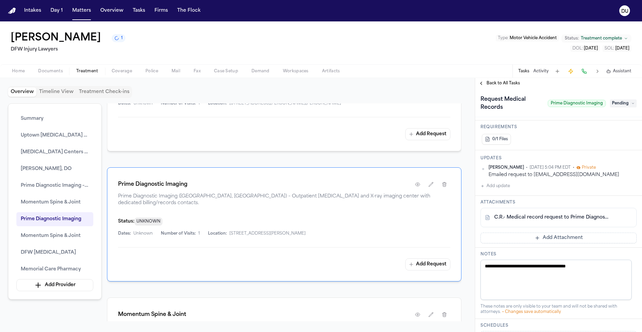
click at [627, 103] on span "Pending" at bounding box center [623, 103] width 27 height 8
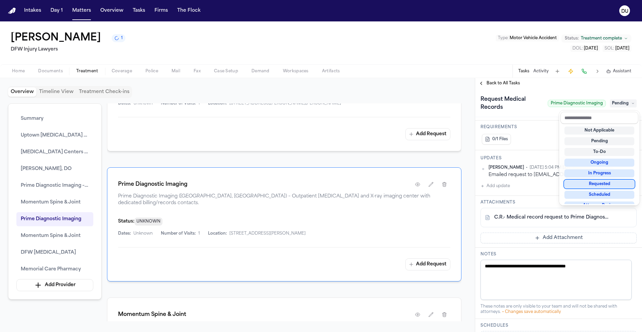
click at [604, 186] on div "Requested" at bounding box center [599, 184] width 70 height 8
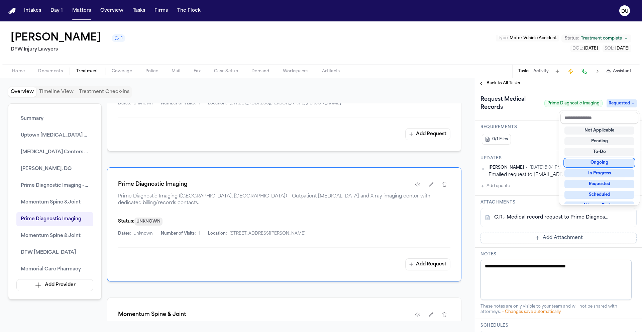
click at [548, 130] on div "**********" at bounding box center [558, 210] width 167 height 243
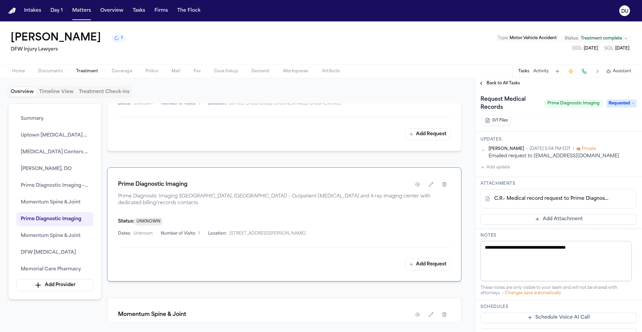
scroll to position [6, 0]
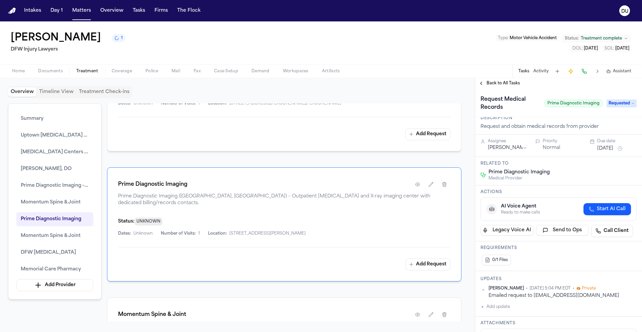
click at [607, 145] on button "[DATE]" at bounding box center [605, 148] width 16 height 7
click at [600, 257] on button "3" at bounding box center [600, 256] width 11 height 11
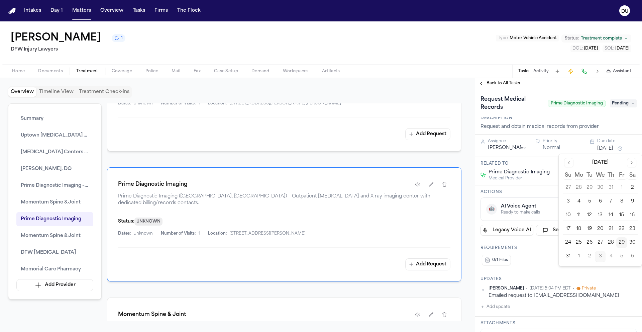
click at [593, 254] on button "2" at bounding box center [589, 256] width 11 height 11
click at [622, 104] on span "Pending" at bounding box center [623, 103] width 27 height 8
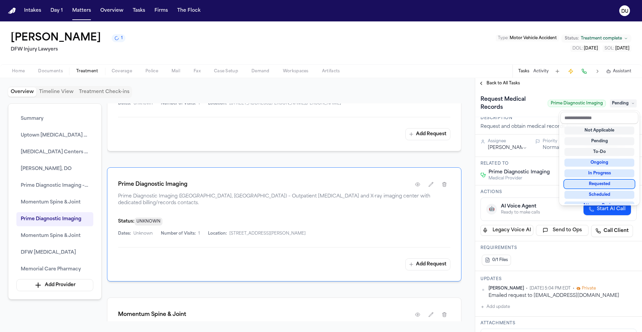
click at [604, 187] on div "Requested" at bounding box center [599, 184] width 70 height 8
click at [604, 185] on div "Requested" at bounding box center [599, 184] width 70 height 8
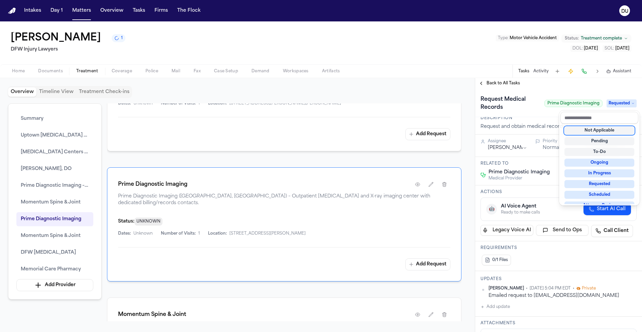
click at [568, 85] on div "**********" at bounding box center [558, 205] width 167 height 254
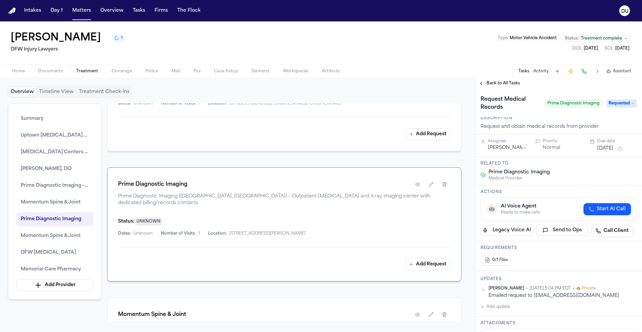
click at [498, 81] on span "Back to All Tasks" at bounding box center [502, 83] width 33 height 5
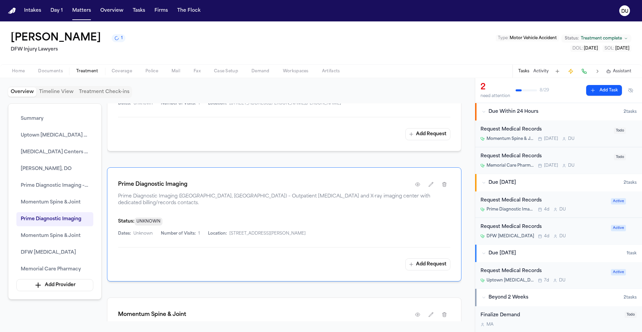
click at [520, 129] on div "Request Medical Records" at bounding box center [544, 130] width 129 height 8
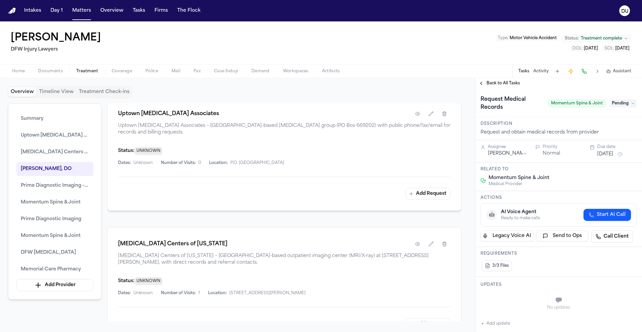
scroll to position [486, 0]
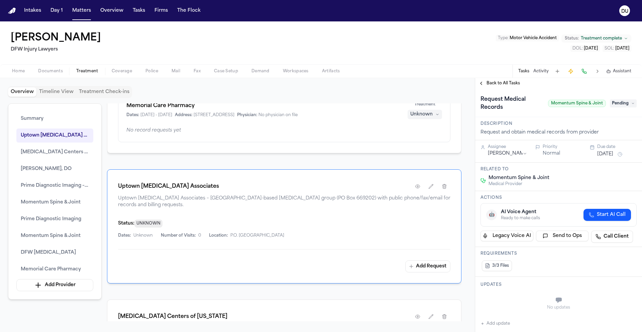
click at [18, 71] on span "Home" at bounding box center [18, 71] width 13 height 5
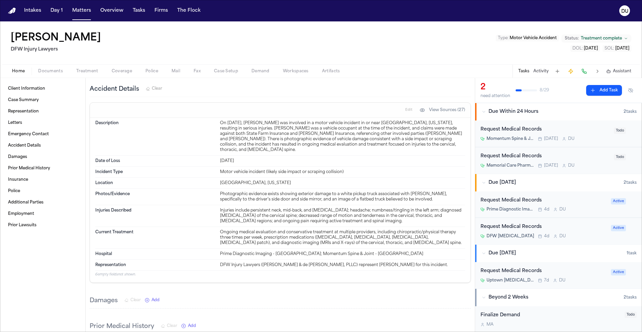
scroll to position [254, 0]
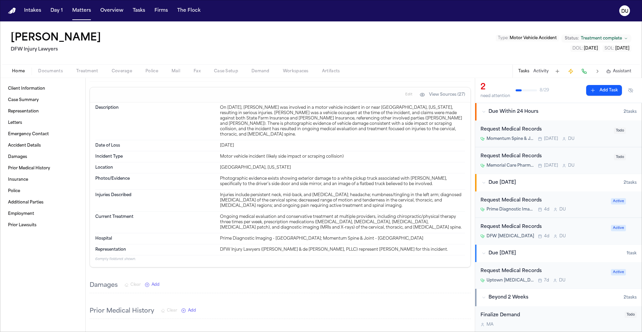
click at [527, 128] on div "Request Medical Records" at bounding box center [544, 130] width 129 height 8
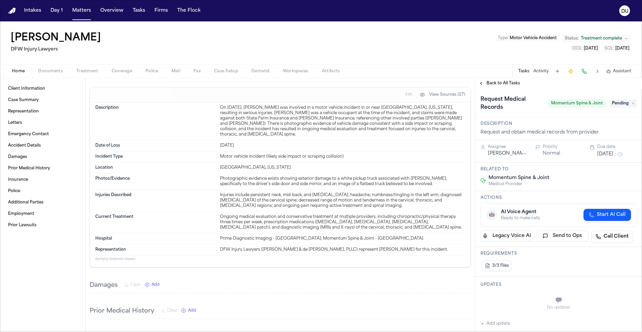
scroll to position [132, 0]
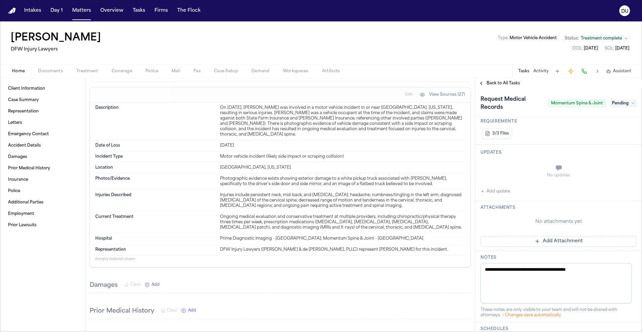
click at [544, 242] on button "Add Attachment" at bounding box center [558, 241] width 156 height 11
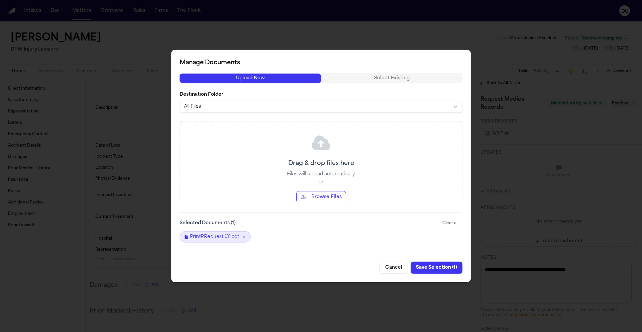
click at [441, 267] on button "Save Selection ( 1 )" at bounding box center [436, 267] width 52 height 12
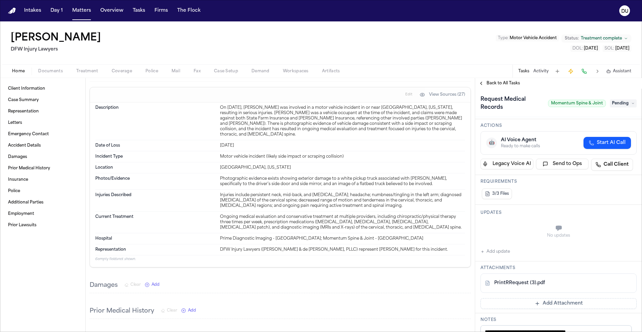
scroll to position [71, 0]
click at [487, 254] on button "Add update" at bounding box center [494, 253] width 29 height 8
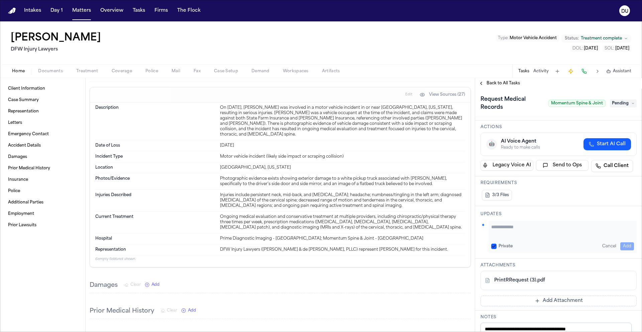
click at [507, 232] on textarea "Add your update" at bounding box center [562, 229] width 143 height 13
type textarea "**********"
click at [620, 243] on button "Add" at bounding box center [627, 246] width 14 height 8
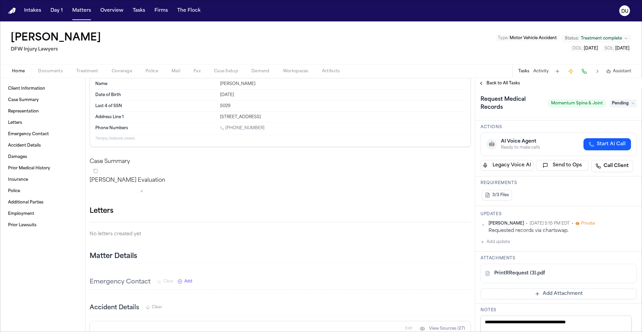
scroll to position [0, 0]
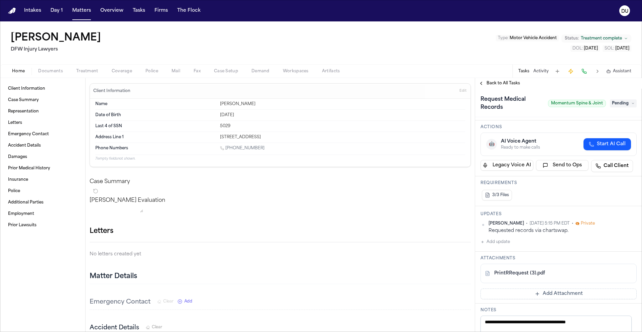
click at [497, 84] on span "Back to All Tasks" at bounding box center [502, 83] width 33 height 5
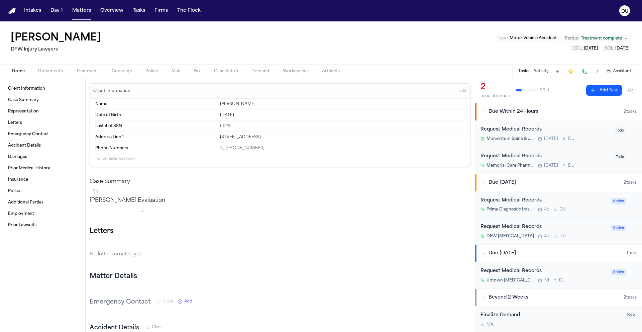
click at [523, 129] on div "Request Medical Records" at bounding box center [544, 130] width 129 height 8
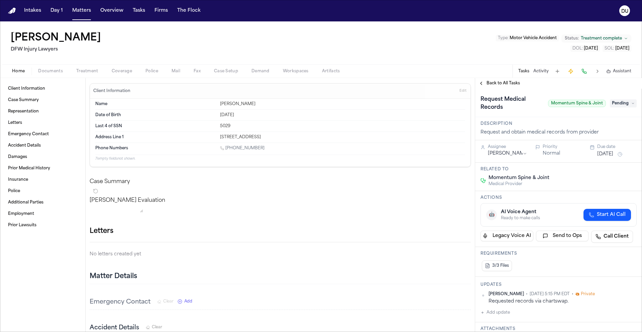
click at [621, 106] on span "Pending" at bounding box center [623, 103] width 27 height 8
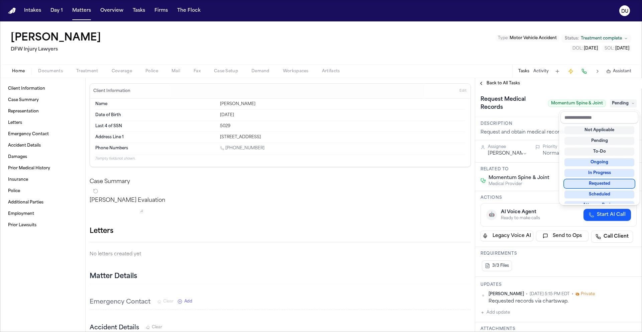
click at [604, 184] on div "Requested" at bounding box center [599, 184] width 70 height 8
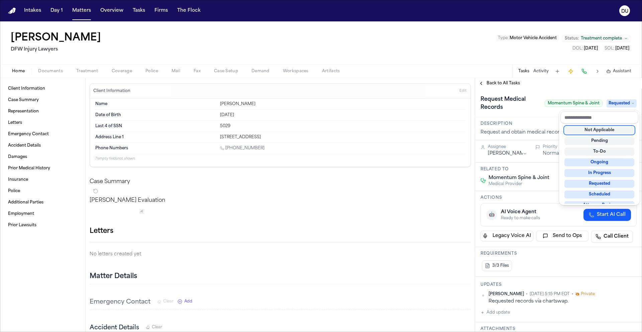
click at [583, 89] on div "Request Medical Records Momentum Spine & Joint Requested" at bounding box center [558, 103] width 167 height 28
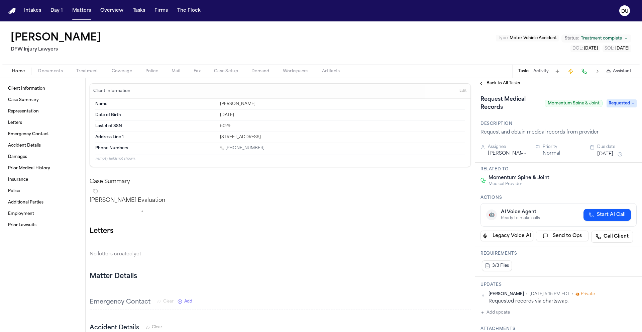
click at [613, 152] on button "[DATE]" at bounding box center [605, 154] width 16 height 7
click at [622, 256] on button "5" at bounding box center [621, 261] width 11 height 11
click at [592, 123] on h3 "Description" at bounding box center [558, 123] width 156 height 5
click at [499, 86] on span "Back to All Tasks" at bounding box center [502, 83] width 33 height 5
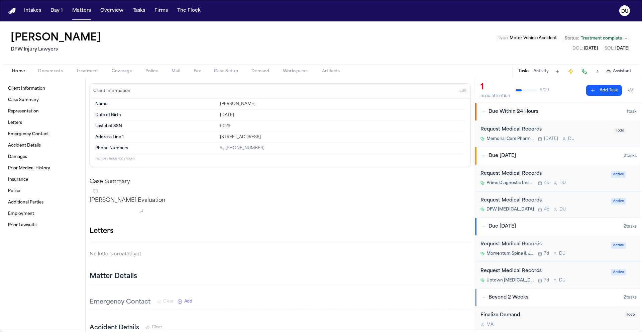
click at [515, 130] on div "Request Medical Records" at bounding box center [544, 130] width 129 height 8
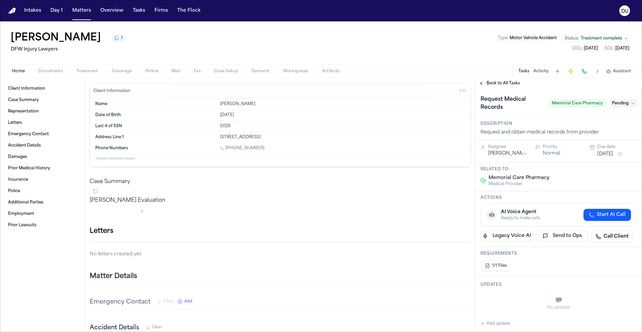
click at [475, 47] on div "[PERSON_NAME] 1 DFW Injury Lawyers Type : Motor Vehicle Accident Status: Treatm…" at bounding box center [321, 42] width 642 height 43
